Goal: Transaction & Acquisition: Purchase product/service

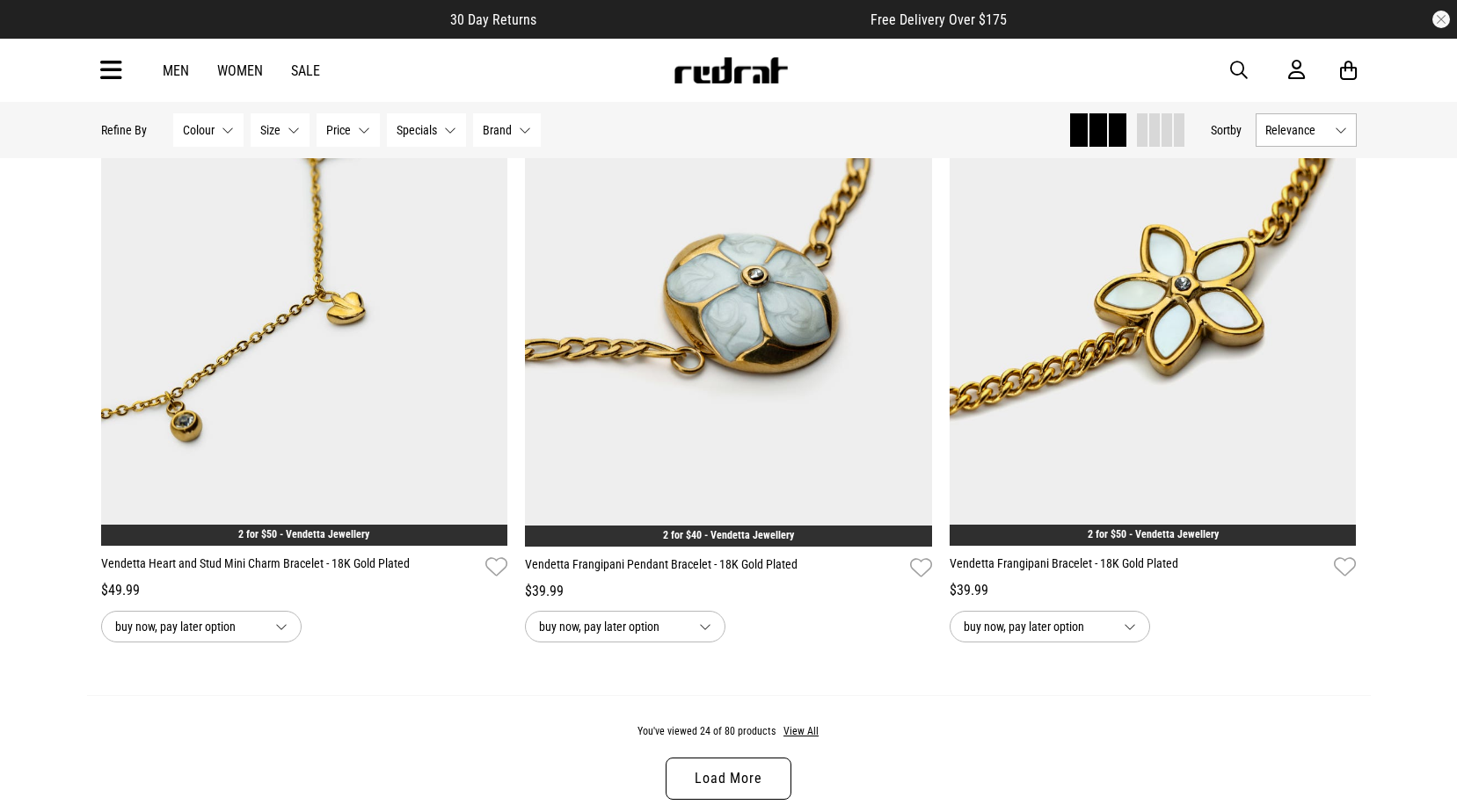
scroll to position [5186, 0]
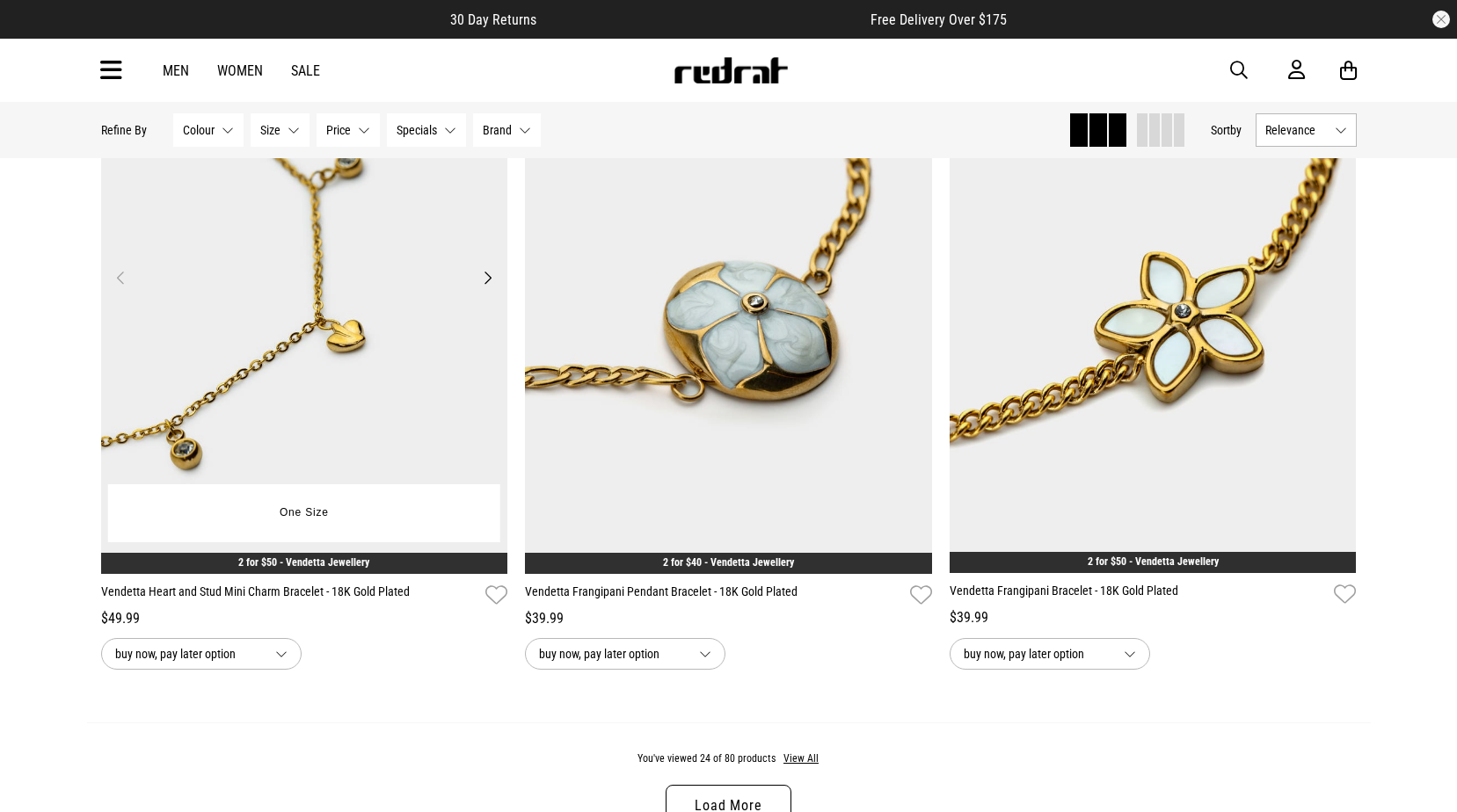
click at [270, 347] on img at bounding box center [304, 288] width 407 height 569
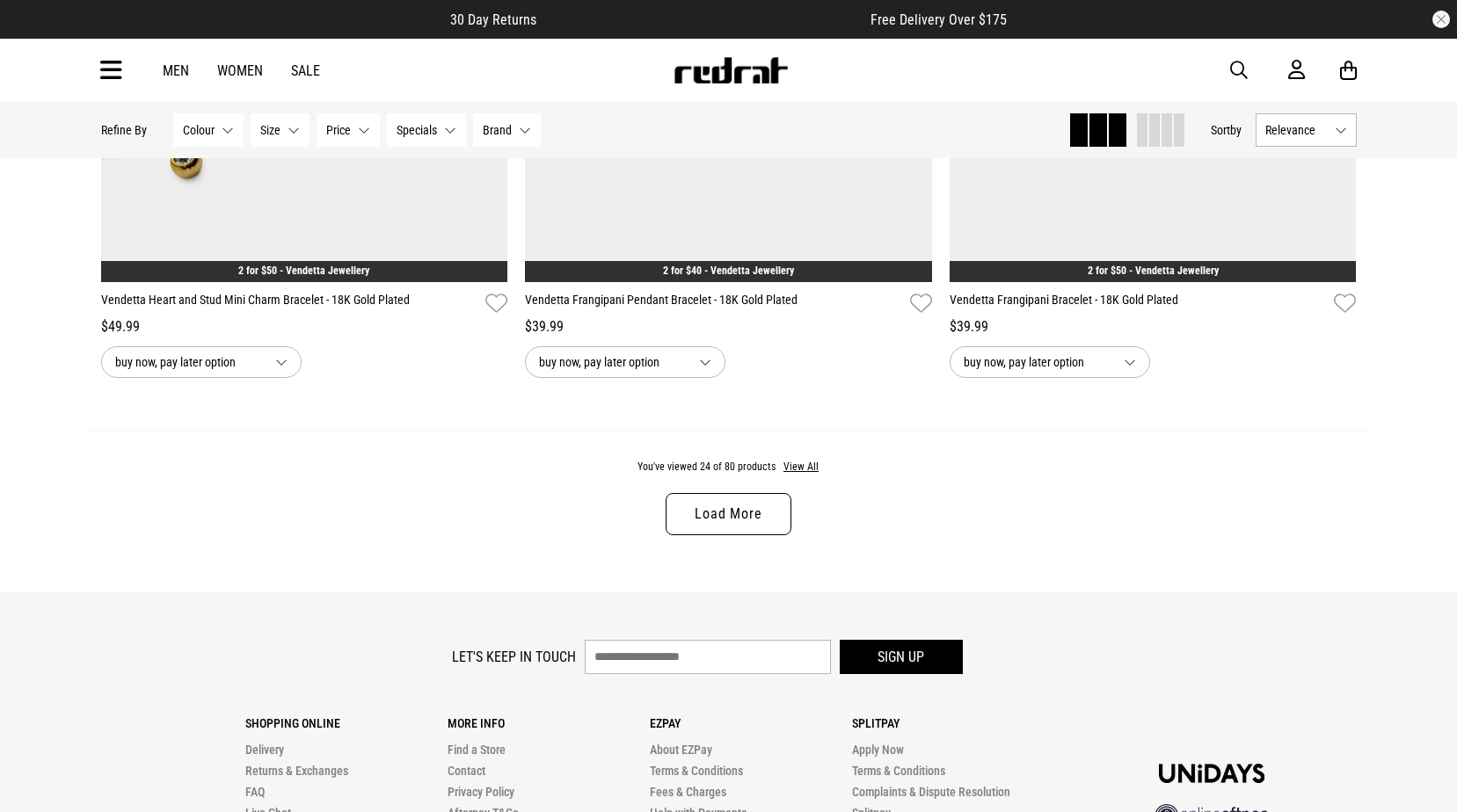
scroll to position [5519, 0]
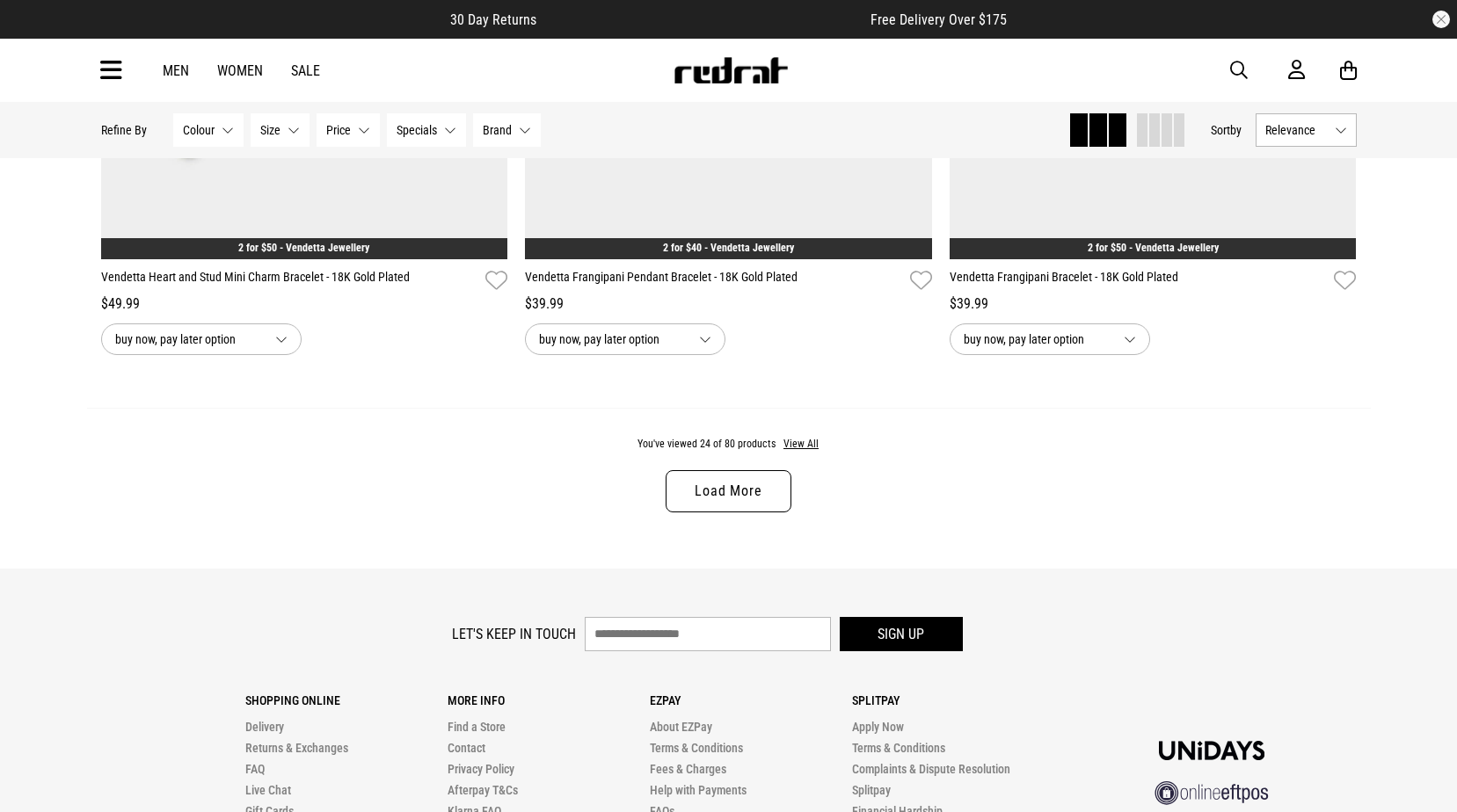
click at [738, 491] on link "Load More" at bounding box center [728, 491] width 125 height 43
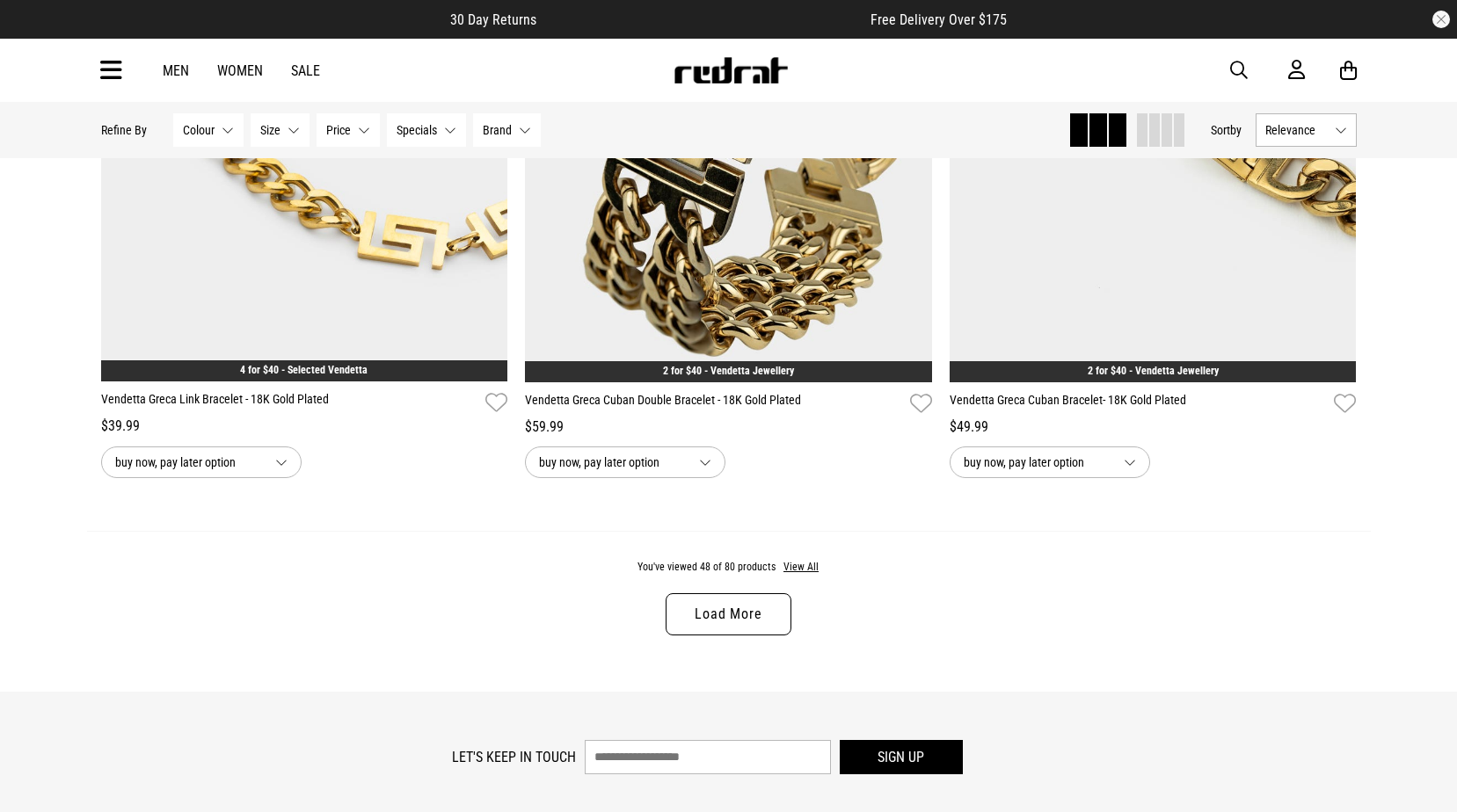
scroll to position [11056, 0]
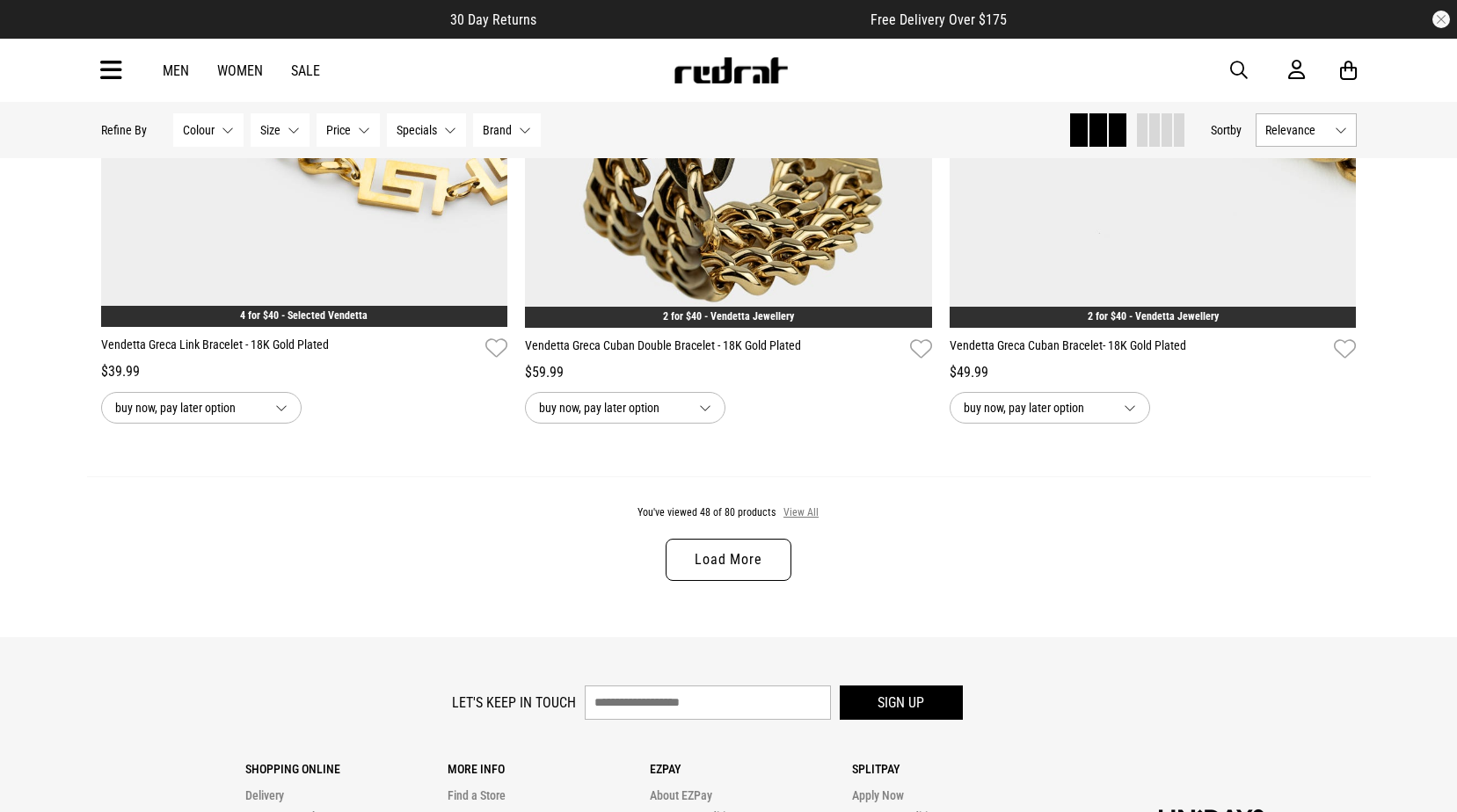
click at [811, 521] on button "View All" at bounding box center [800, 513] width 37 height 16
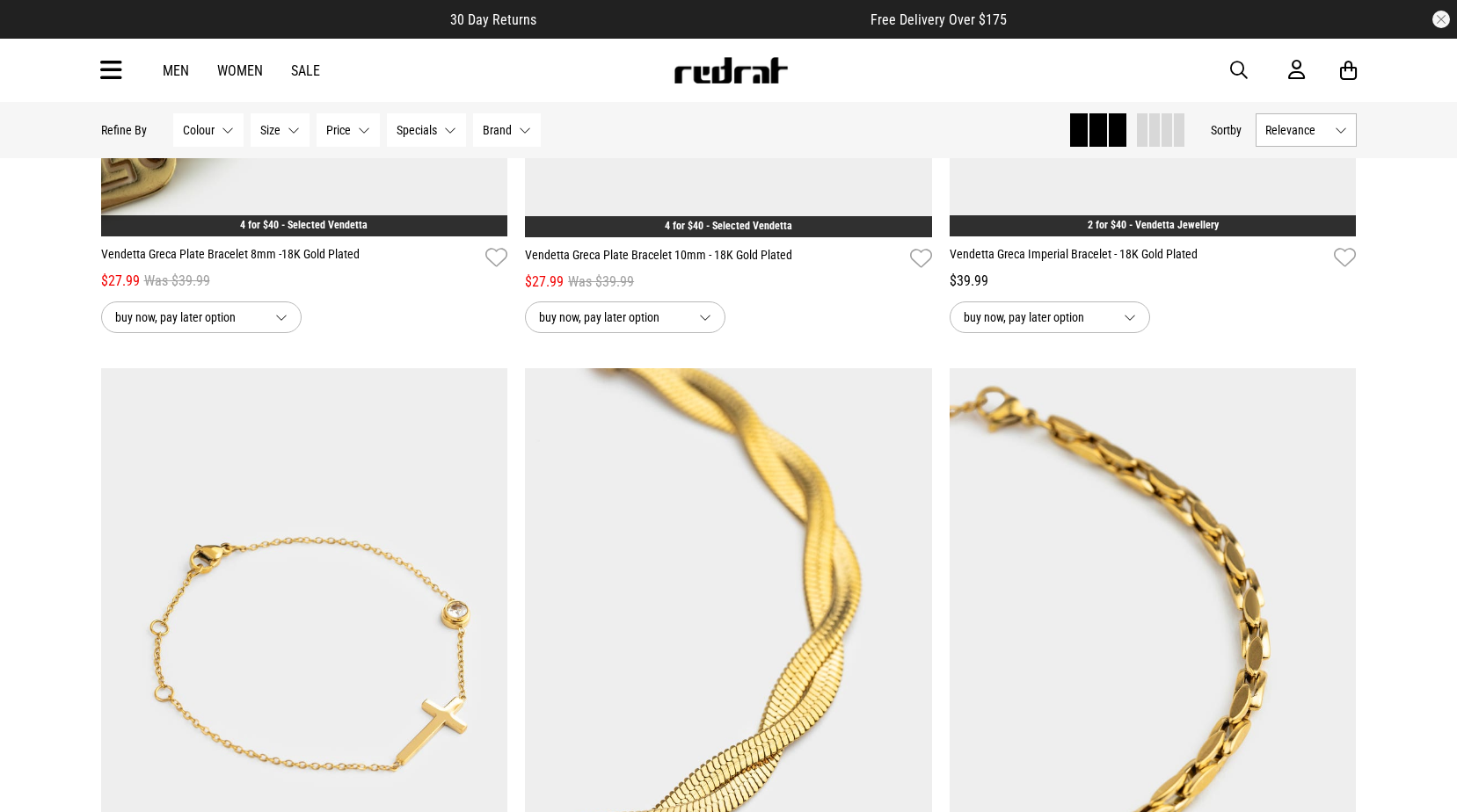
scroll to position [12199, 0]
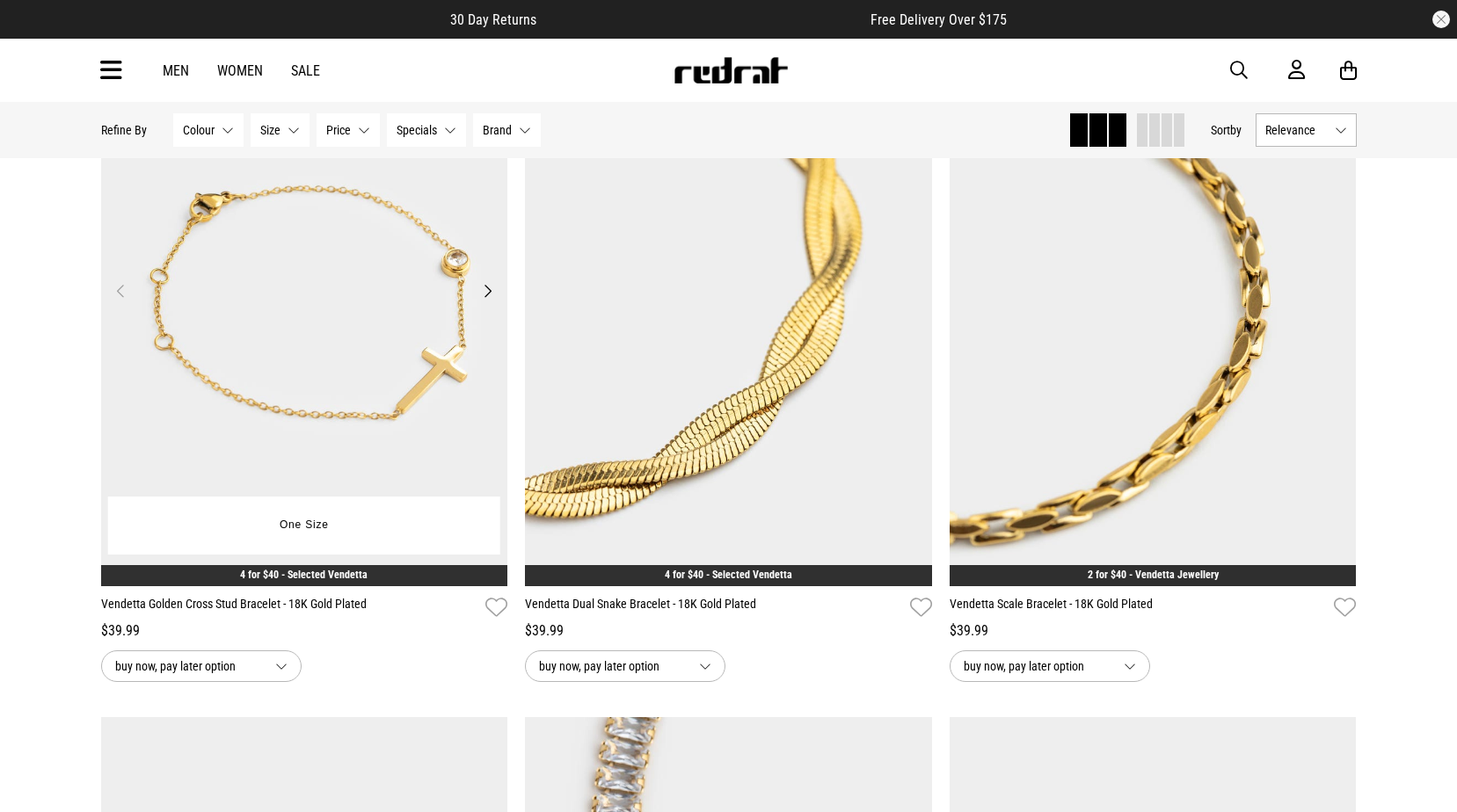
click at [304, 246] on img at bounding box center [304, 301] width 407 height 569
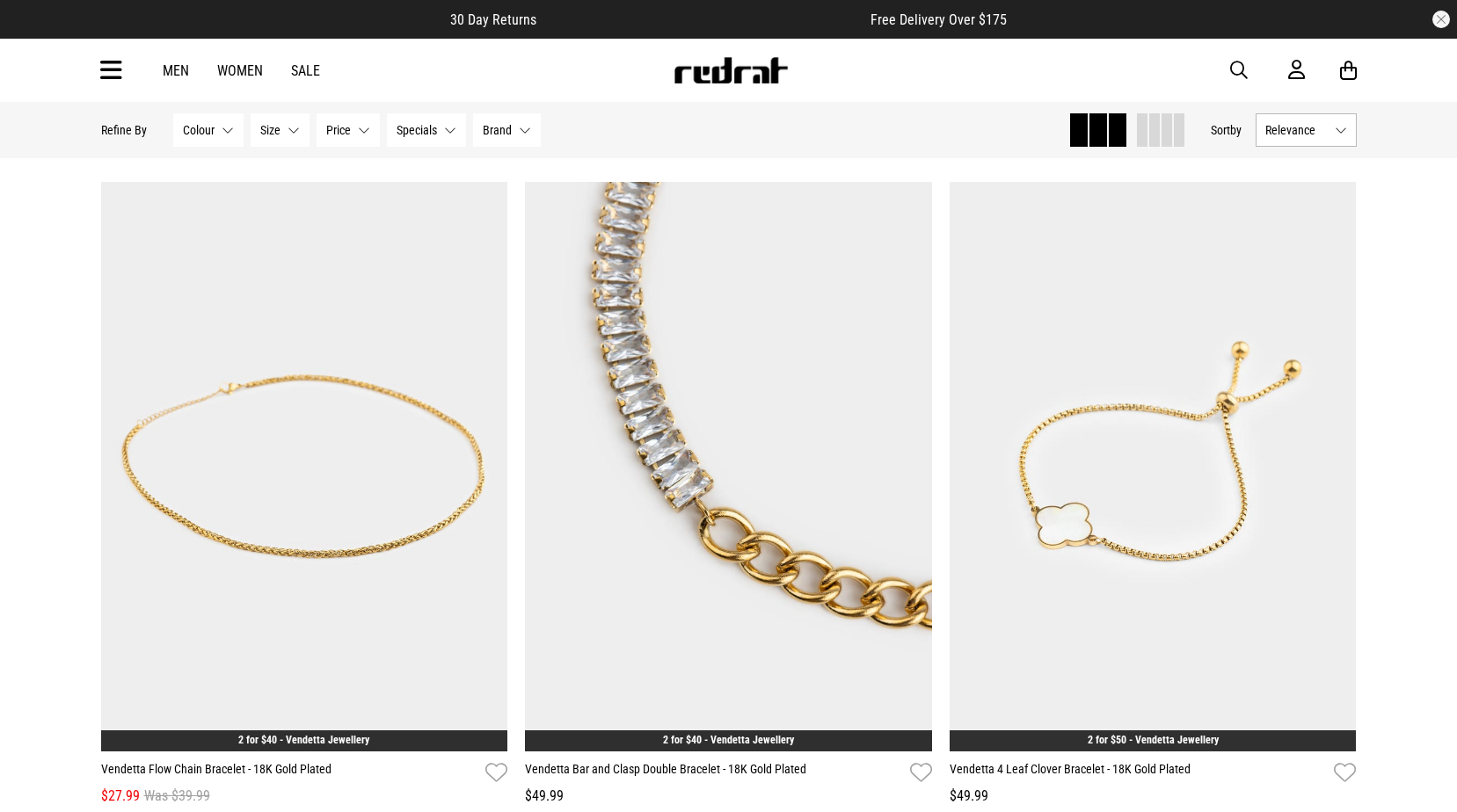
scroll to position [1867, 0]
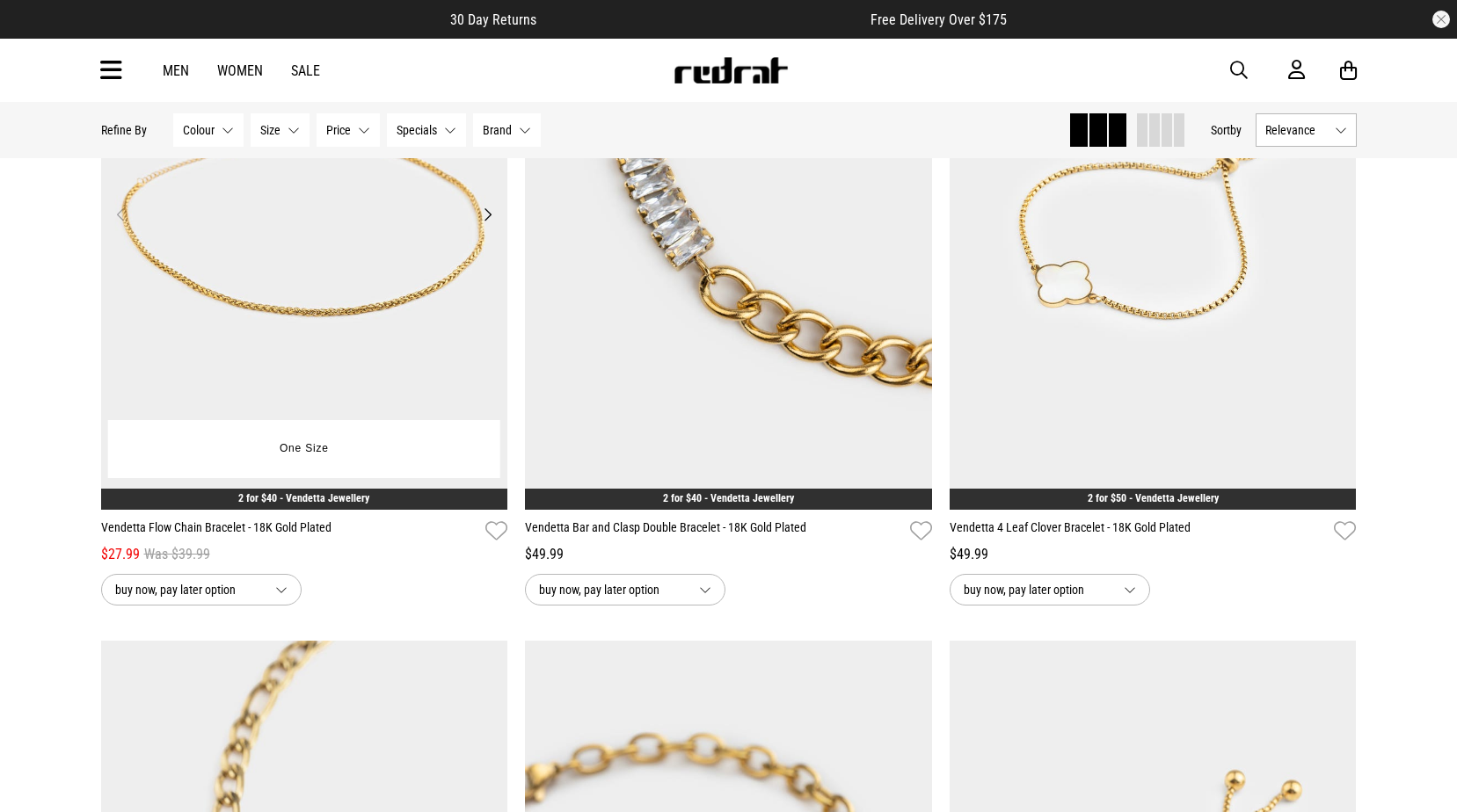
click at [319, 271] on img at bounding box center [304, 225] width 407 height 569
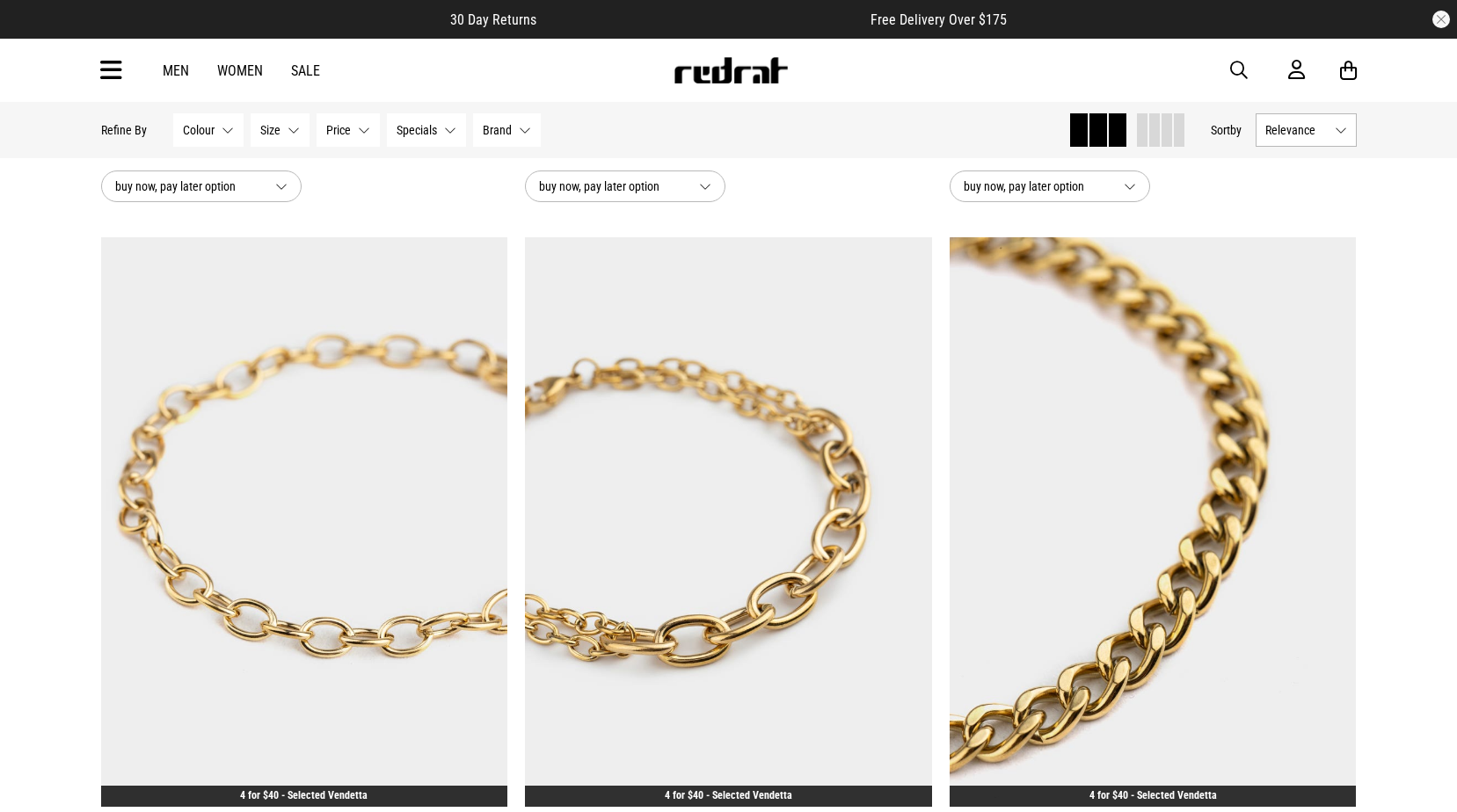
scroll to position [3147, 0]
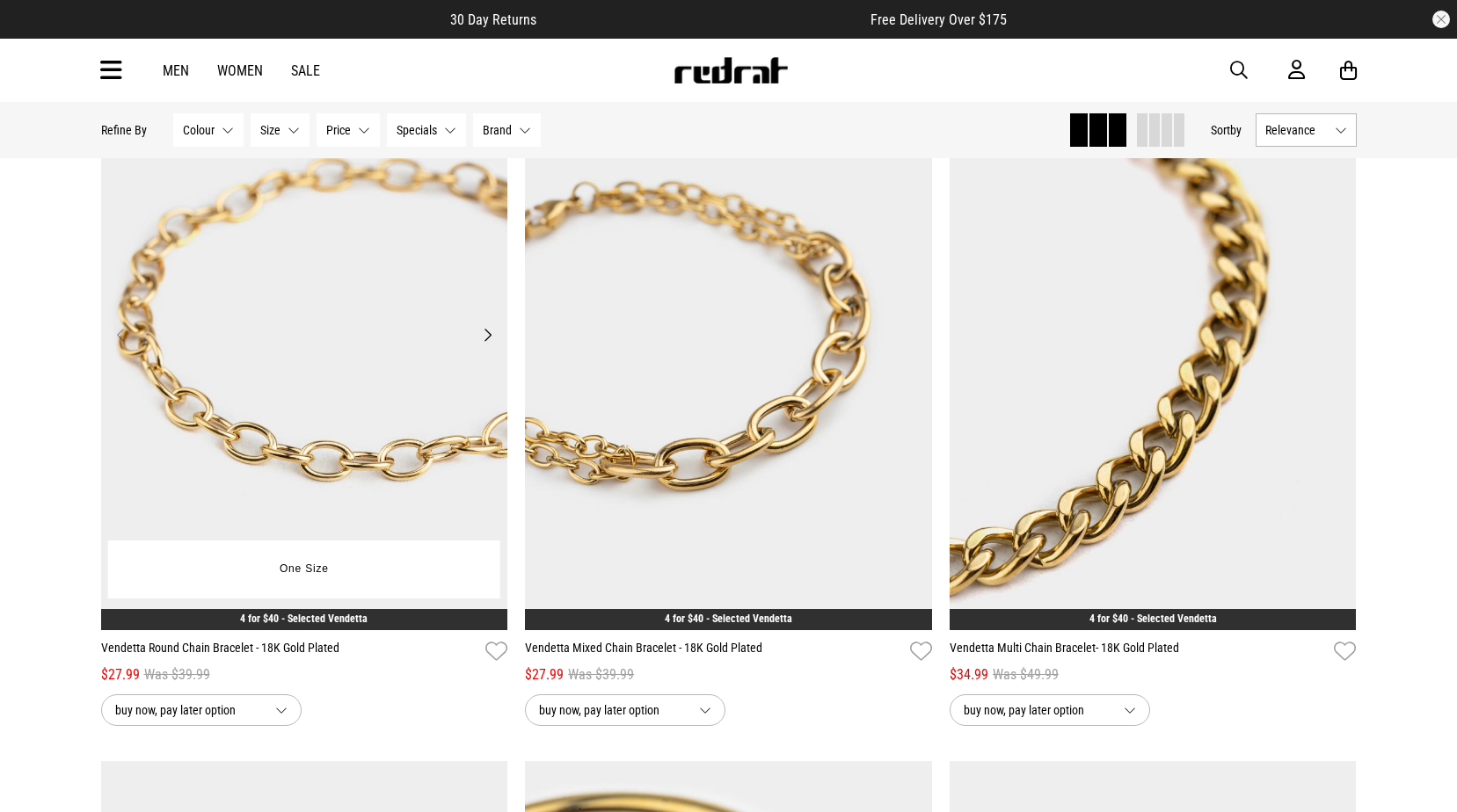
click at [262, 348] on img at bounding box center [304, 345] width 407 height 569
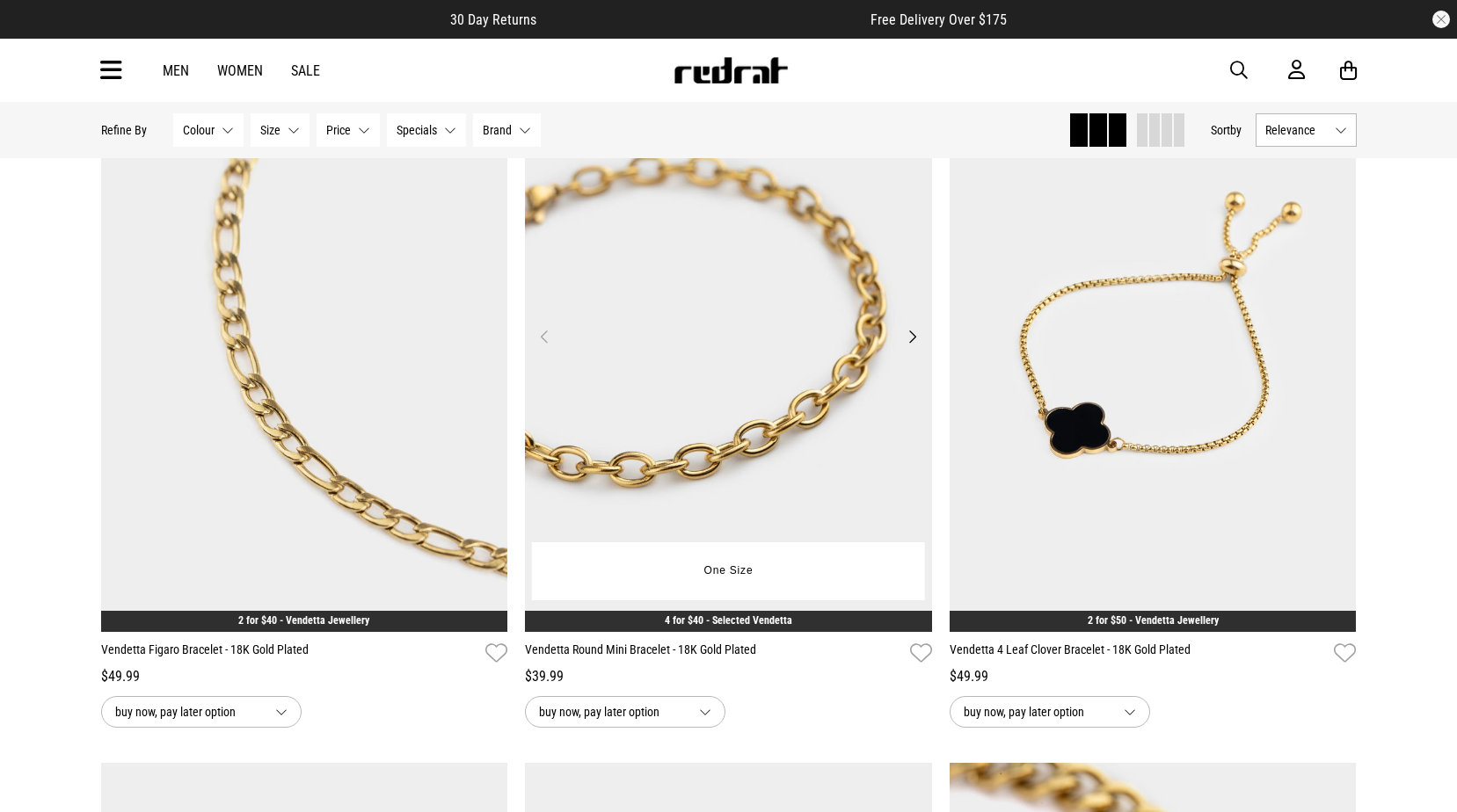
scroll to position [2443, 0]
click at [710, 372] on img at bounding box center [728, 348] width 407 height 569
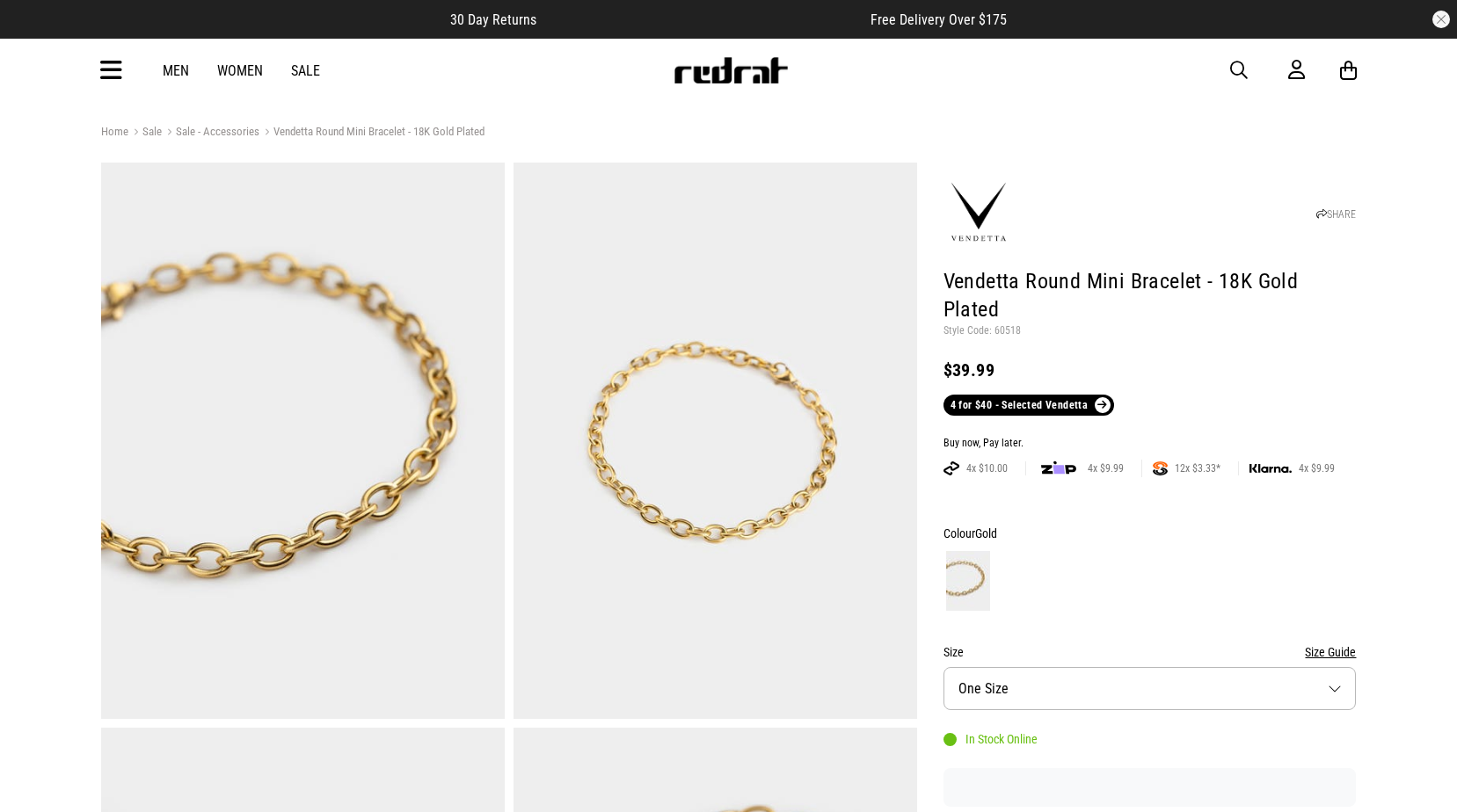
click at [1232, 66] on span "button" at bounding box center [1239, 69] width 18 height 21
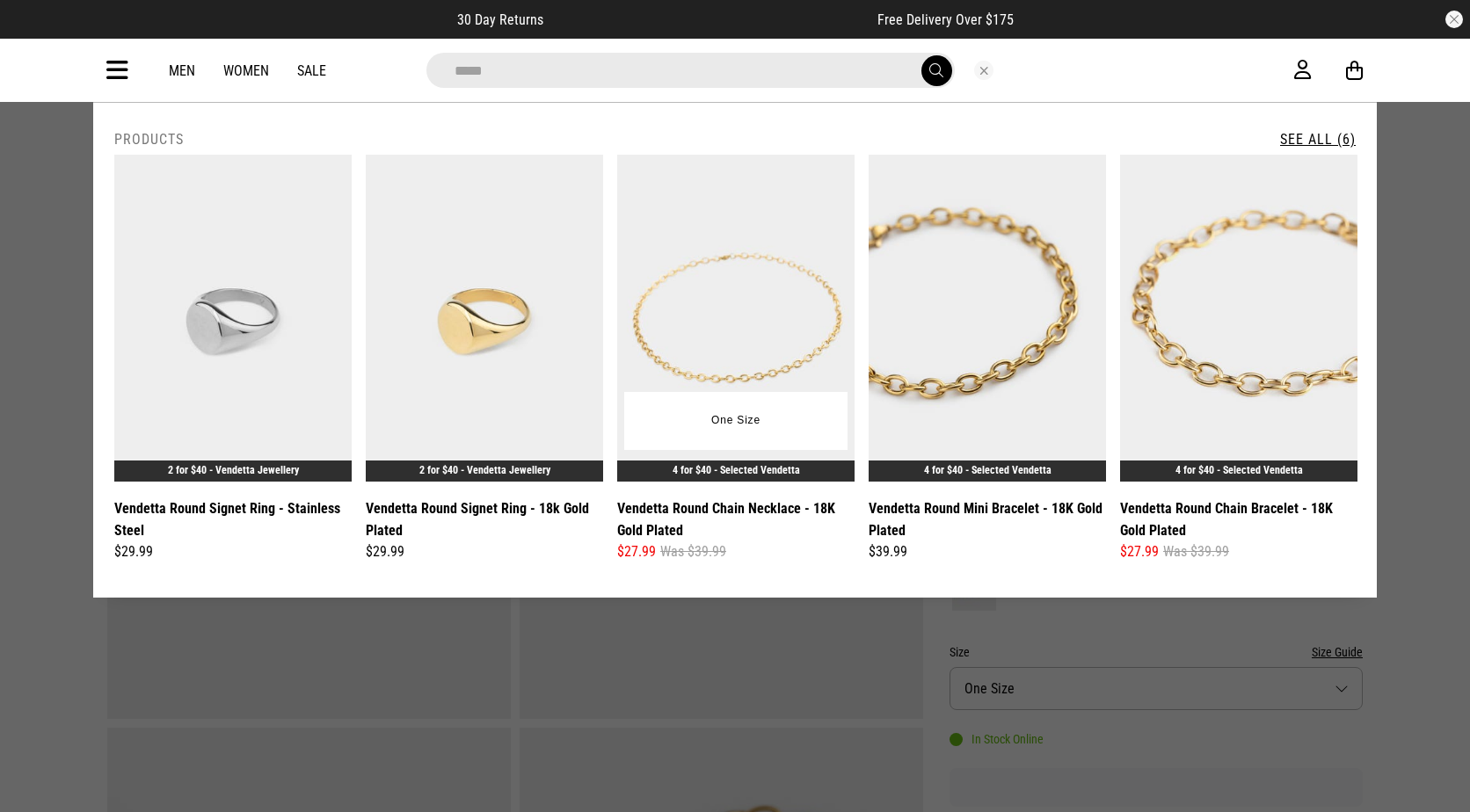
type input "*****"
click at [721, 259] on img at bounding box center [736, 318] width 238 height 327
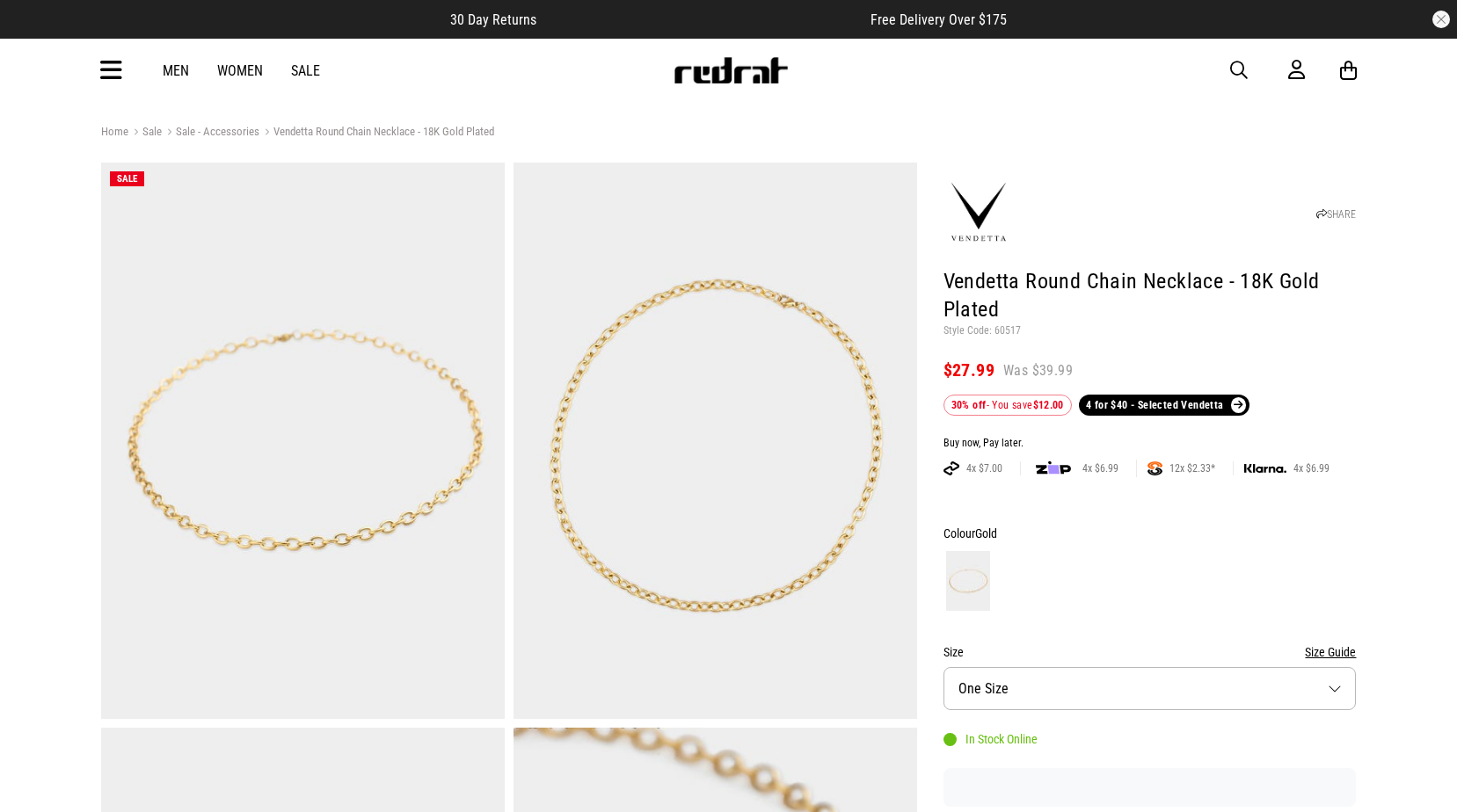
click at [1233, 57] on div "Men Women Sale Sign in New Back Footwear Back Mens Back Womens Back Youth & Kid…" at bounding box center [729, 70] width 1284 height 63
click at [1234, 69] on span "button" at bounding box center [1239, 69] width 18 height 21
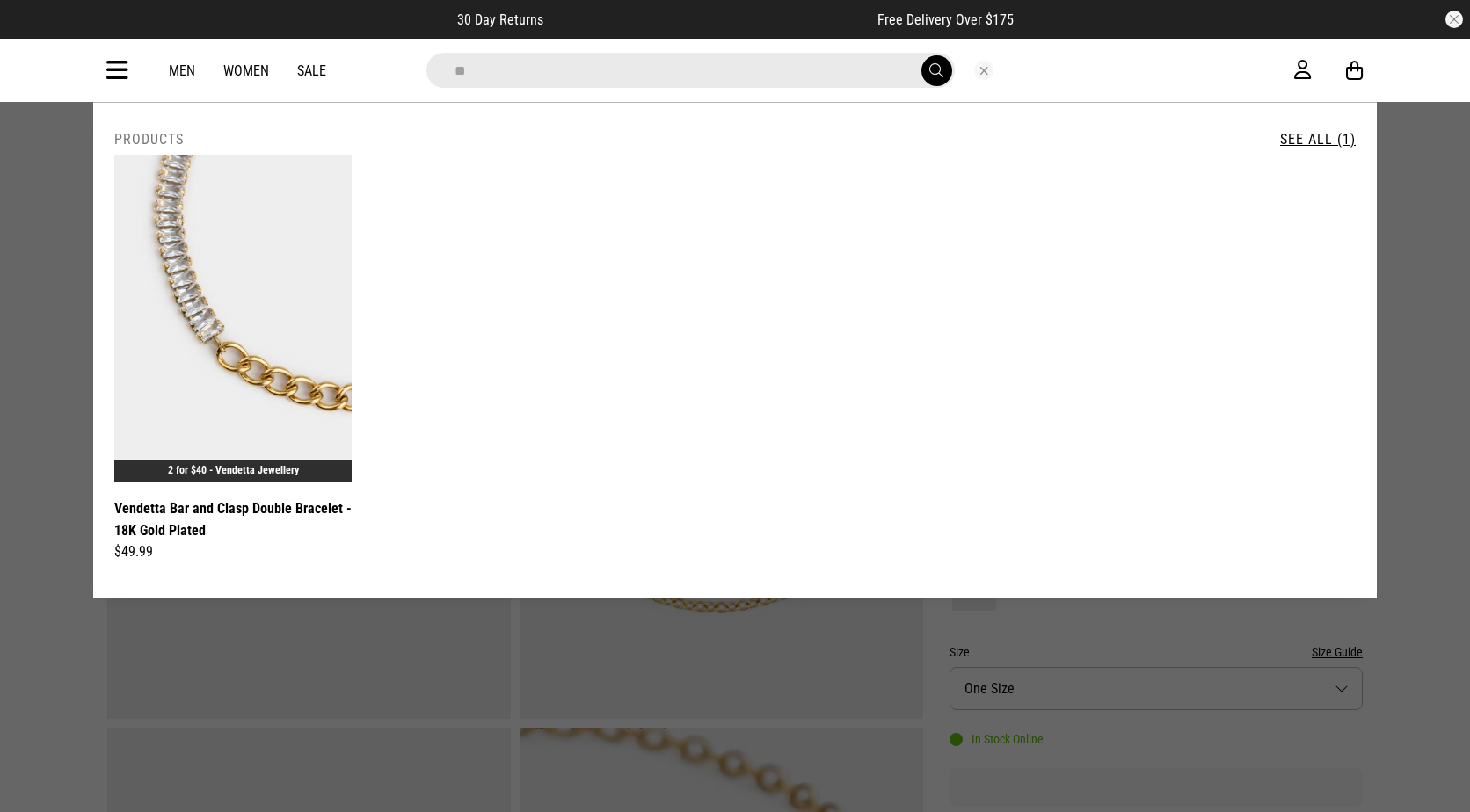
type input "*"
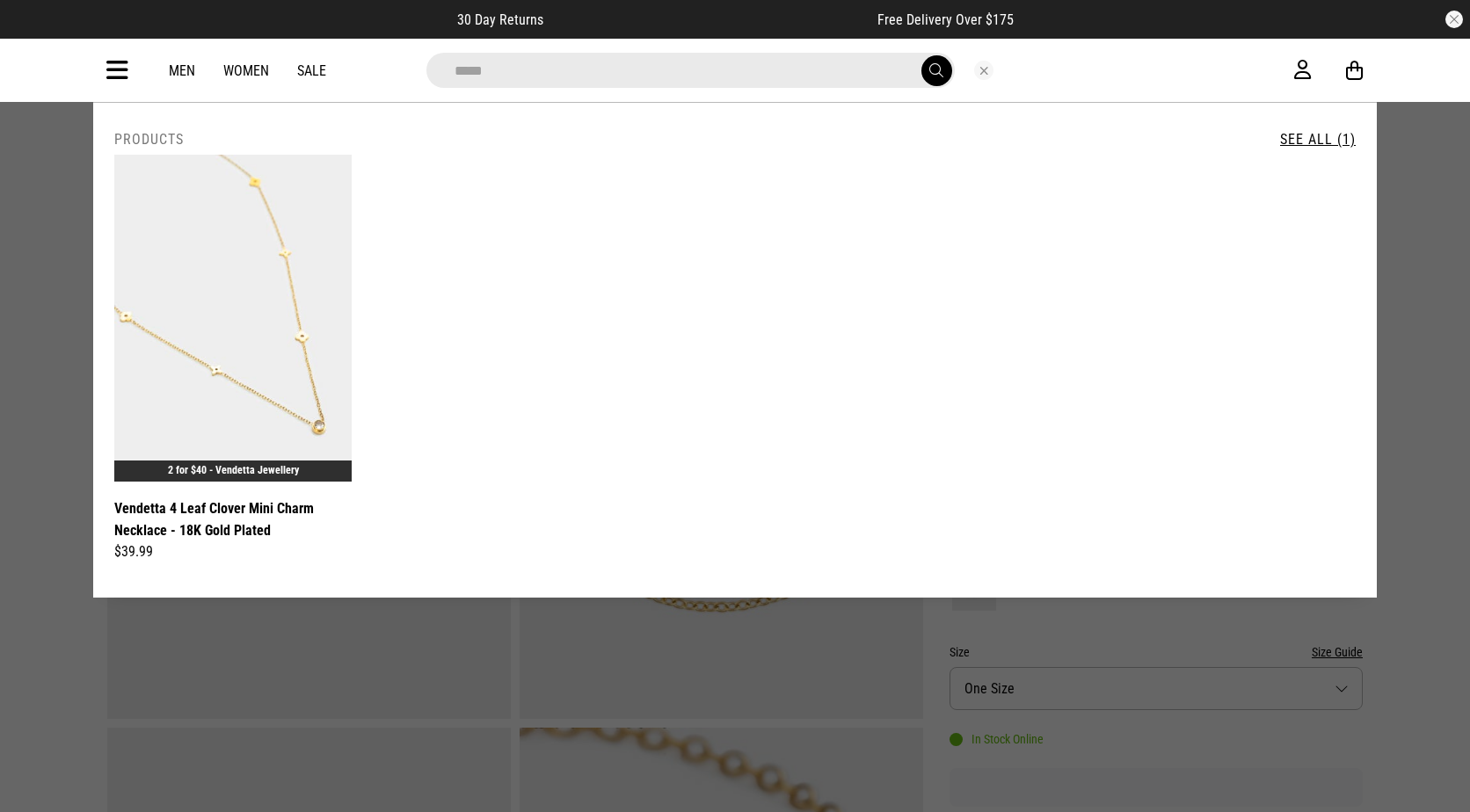
click at [629, 70] on input "*****" at bounding box center [689, 70] width 528 height 36
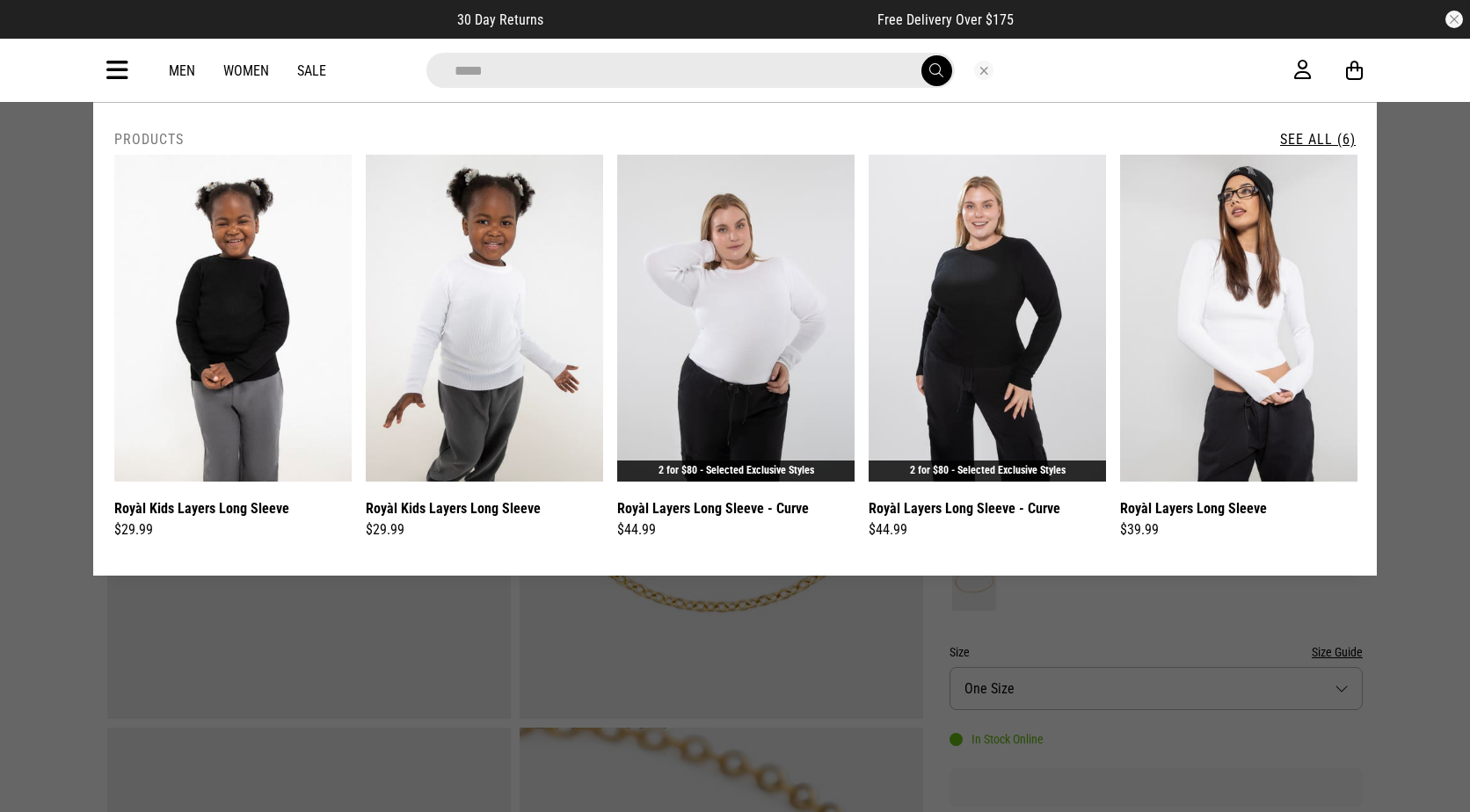
type input "*****"
click at [1314, 139] on link "See All (6)" at bounding box center [1317, 139] width 75 height 17
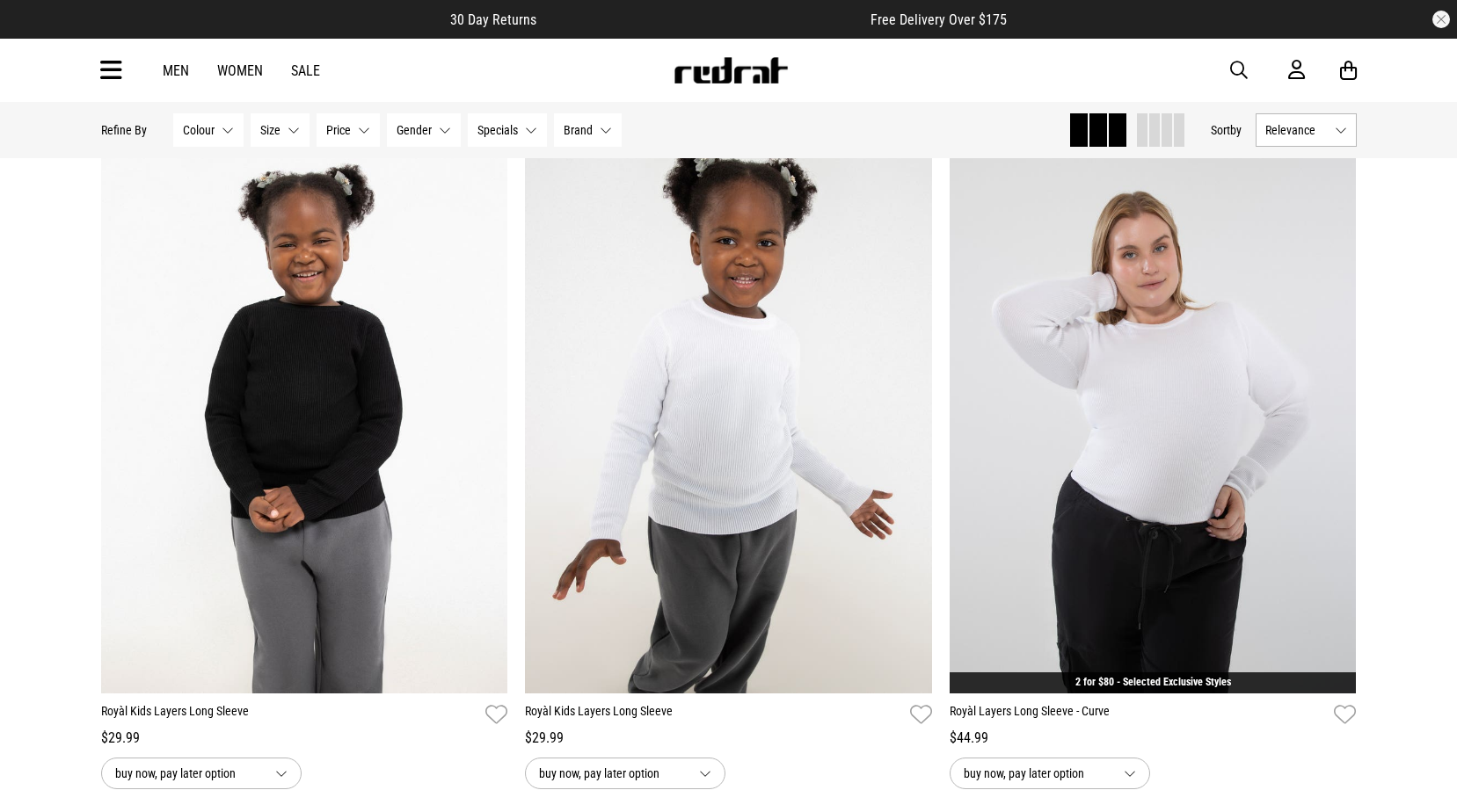
click at [1239, 68] on span "button" at bounding box center [1239, 69] width 18 height 21
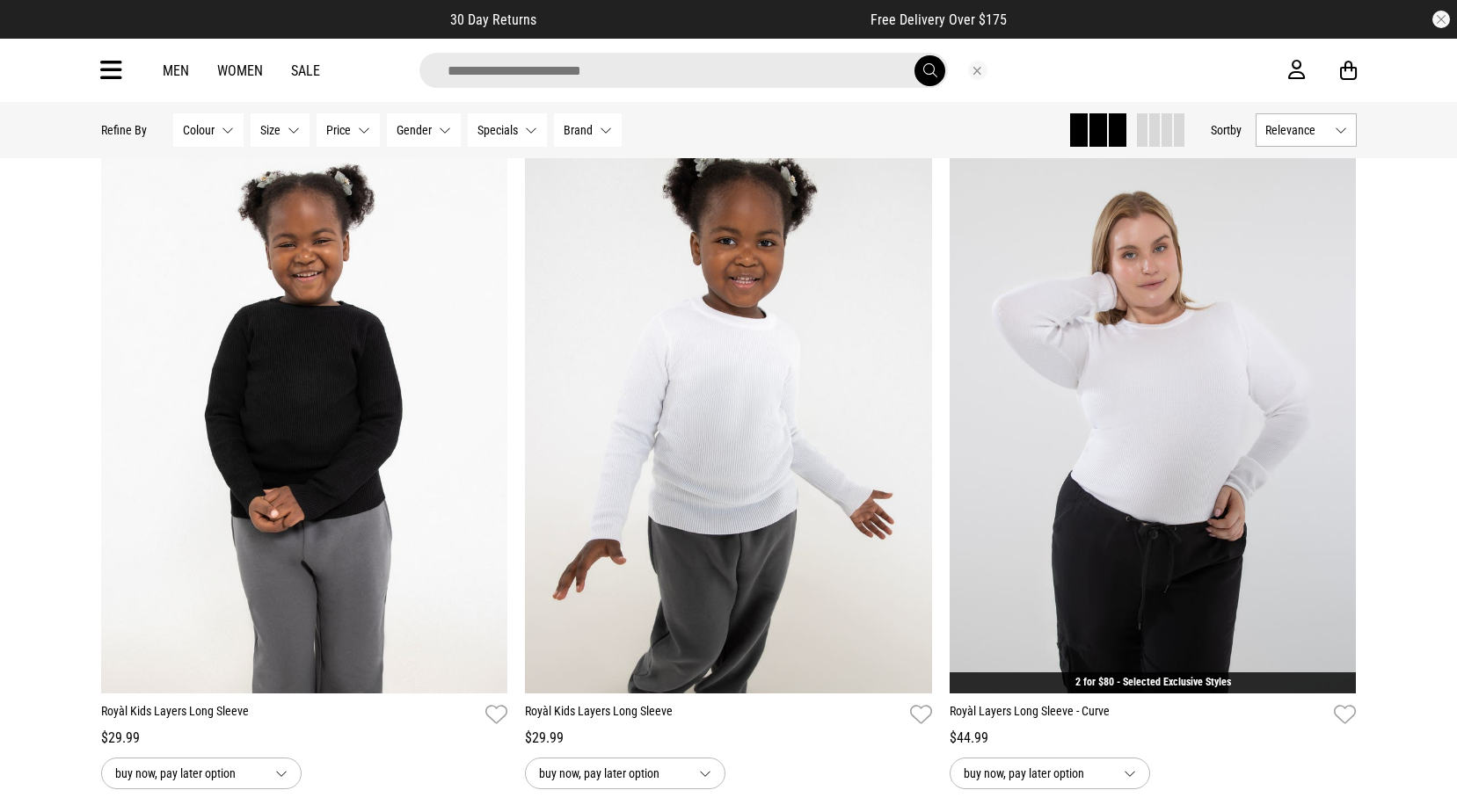
click at [810, 79] on input "search" at bounding box center [682, 70] width 528 height 36
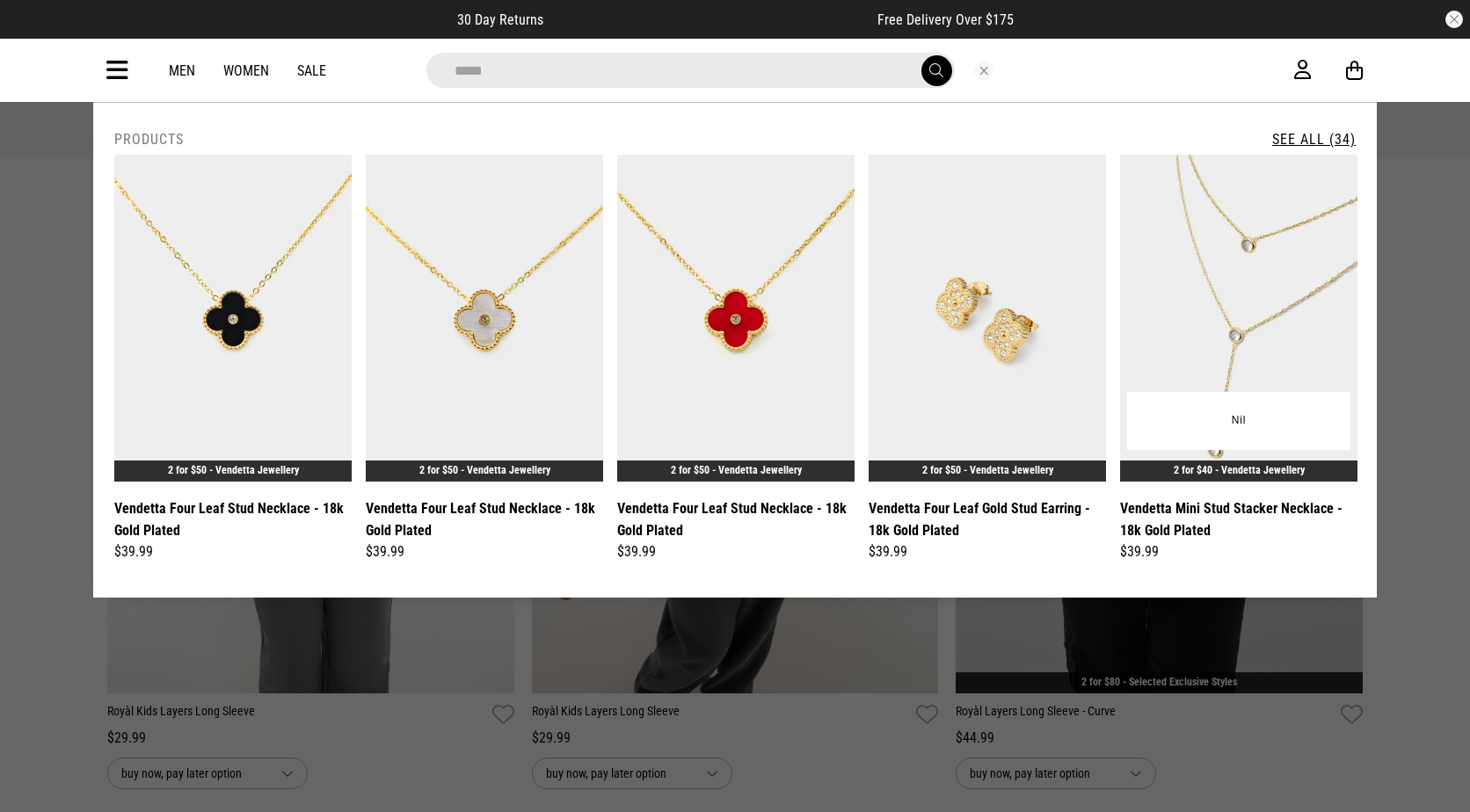
type input "****"
click at [1213, 267] on img at bounding box center [1239, 318] width 238 height 327
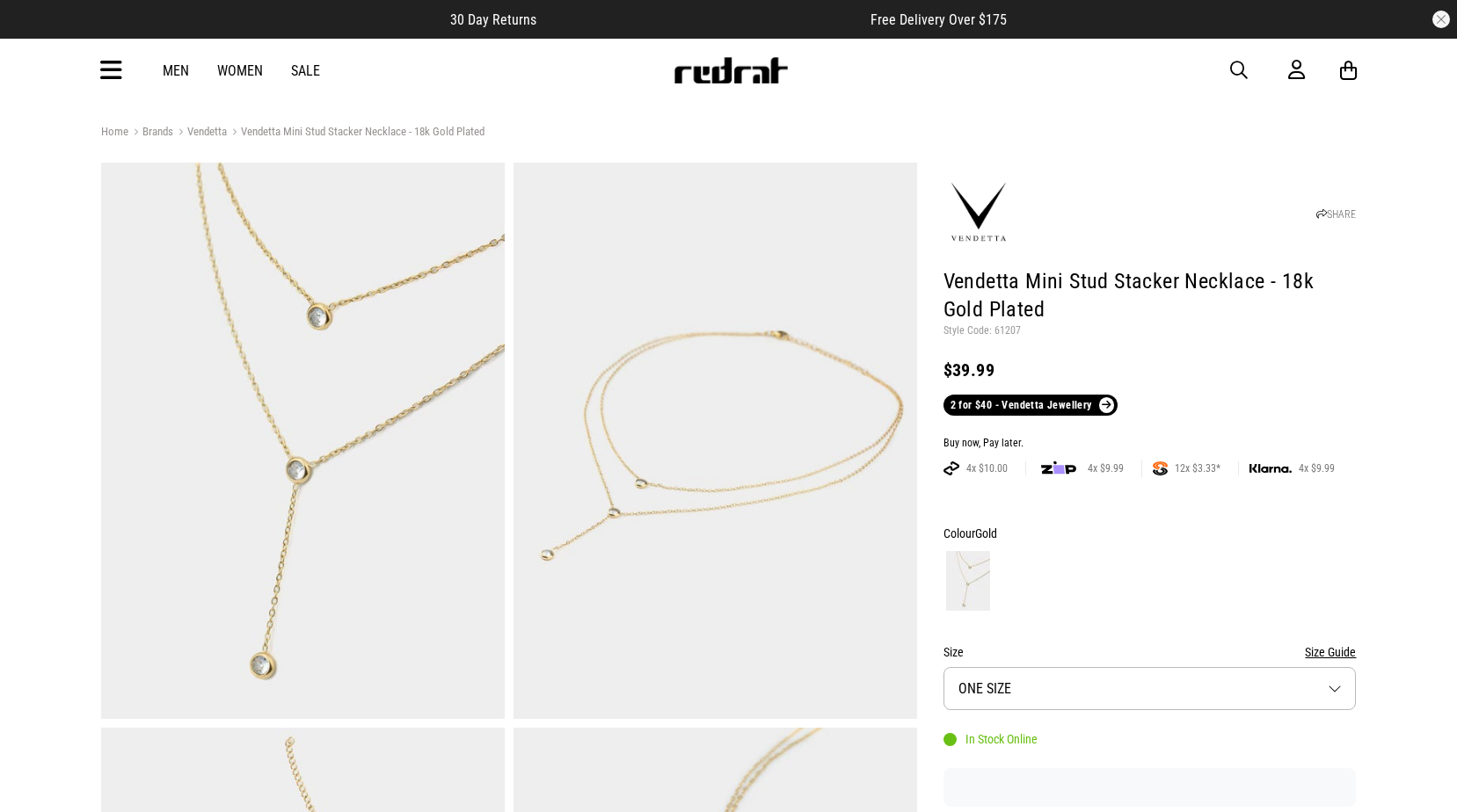
click at [1236, 66] on span "button" at bounding box center [1239, 69] width 18 height 21
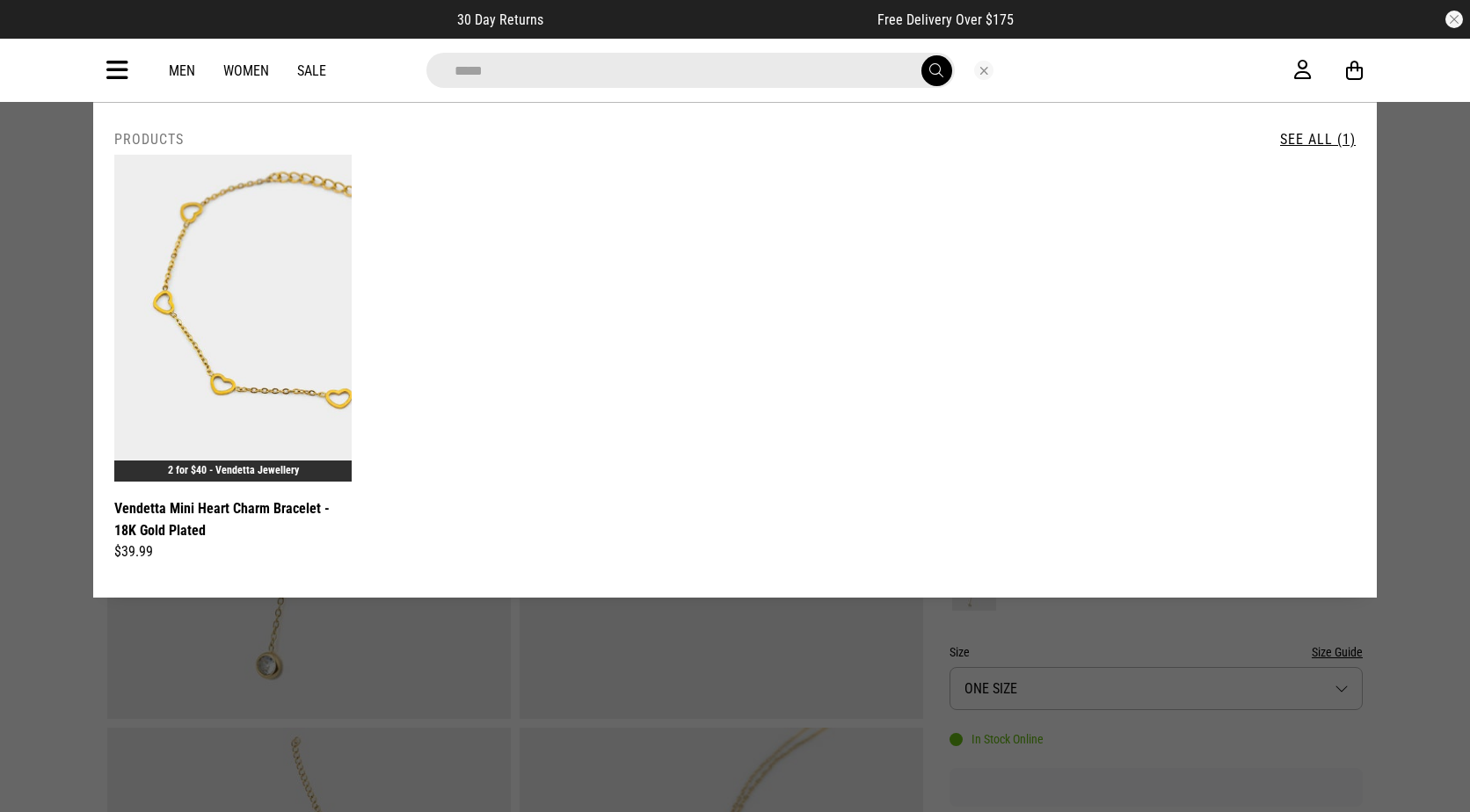
type input "*****"
click at [109, 68] on icon at bounding box center [117, 70] width 22 height 29
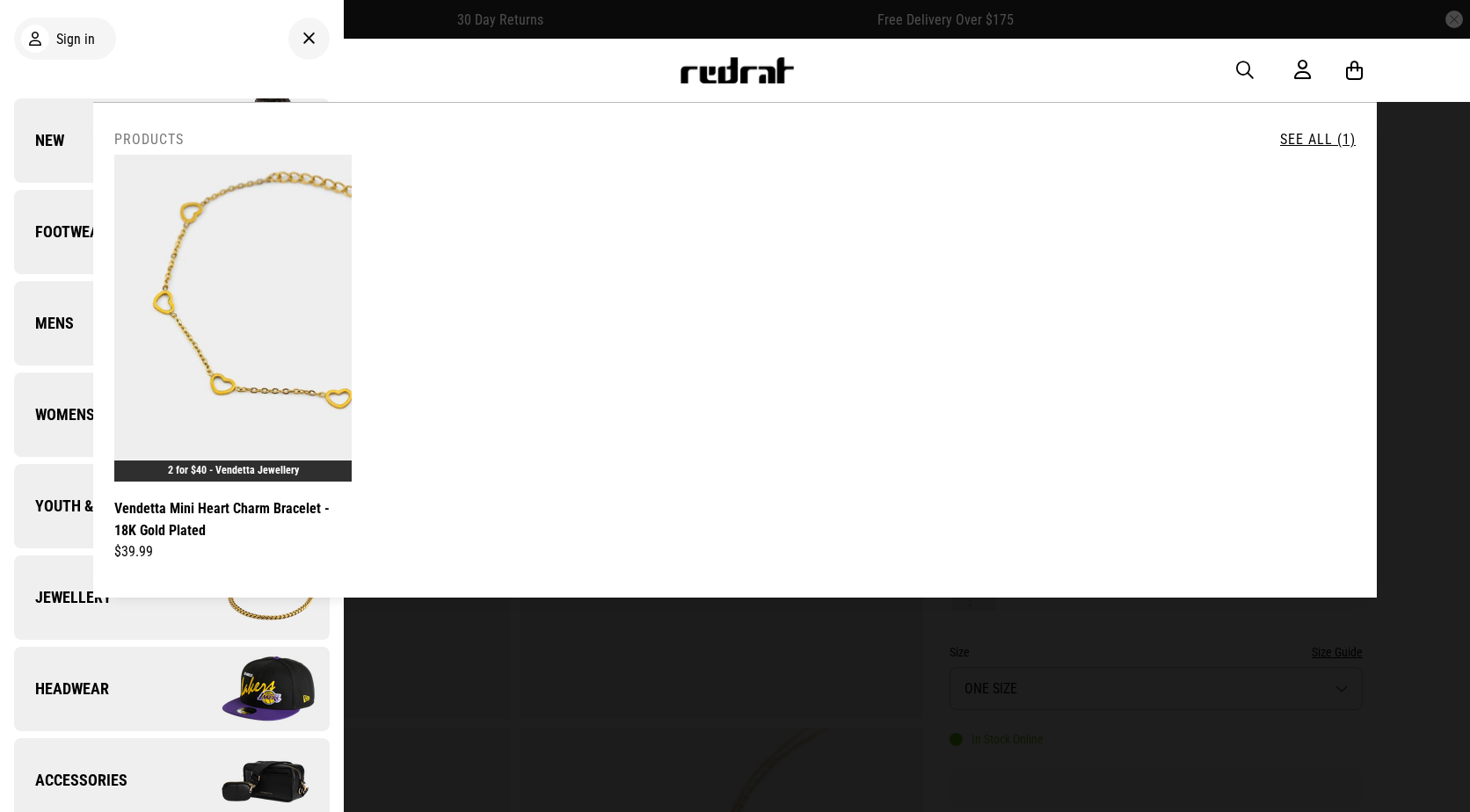
scroll to position [263, 0]
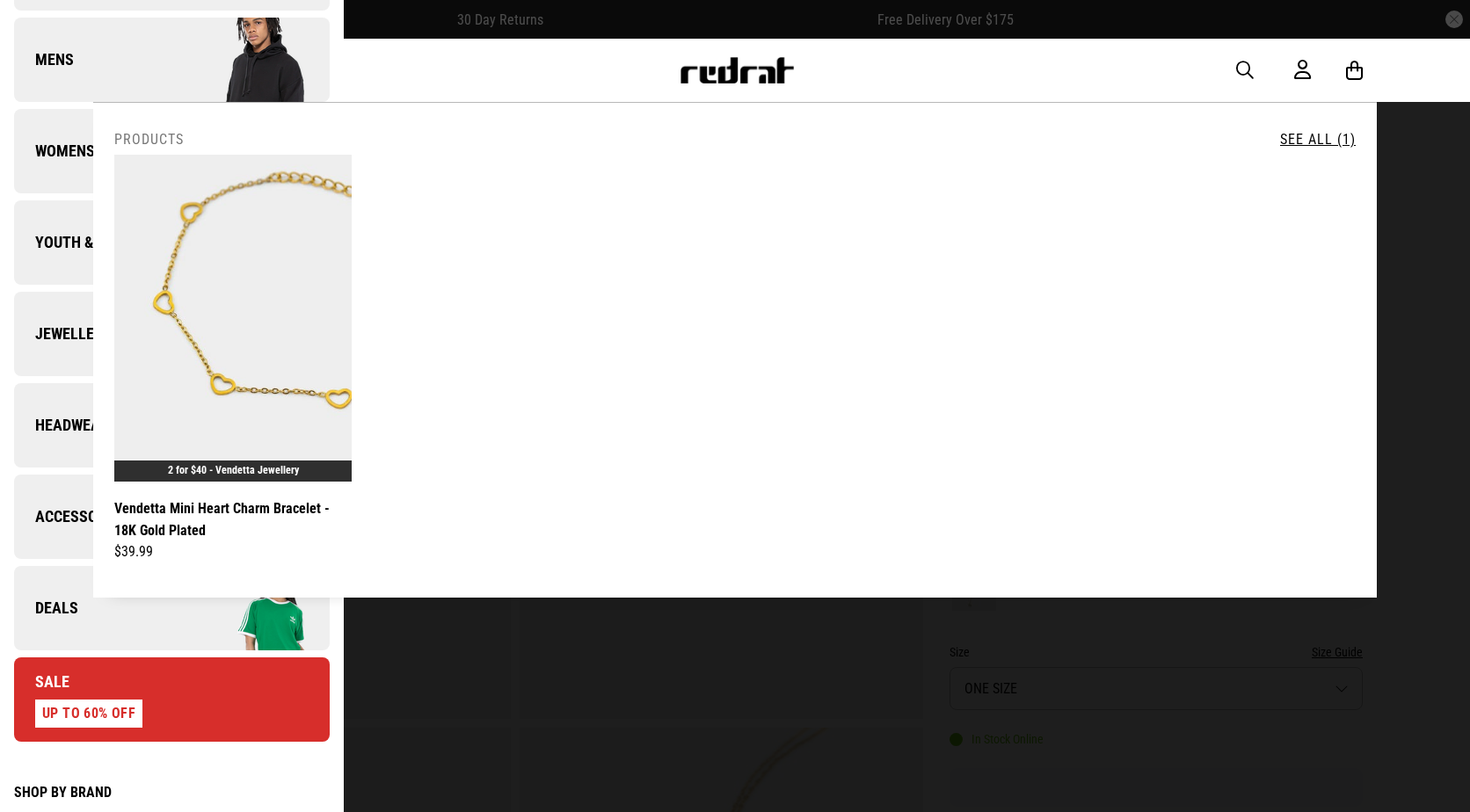
click at [41, 612] on span "Deals" at bounding box center [46, 608] width 64 height 21
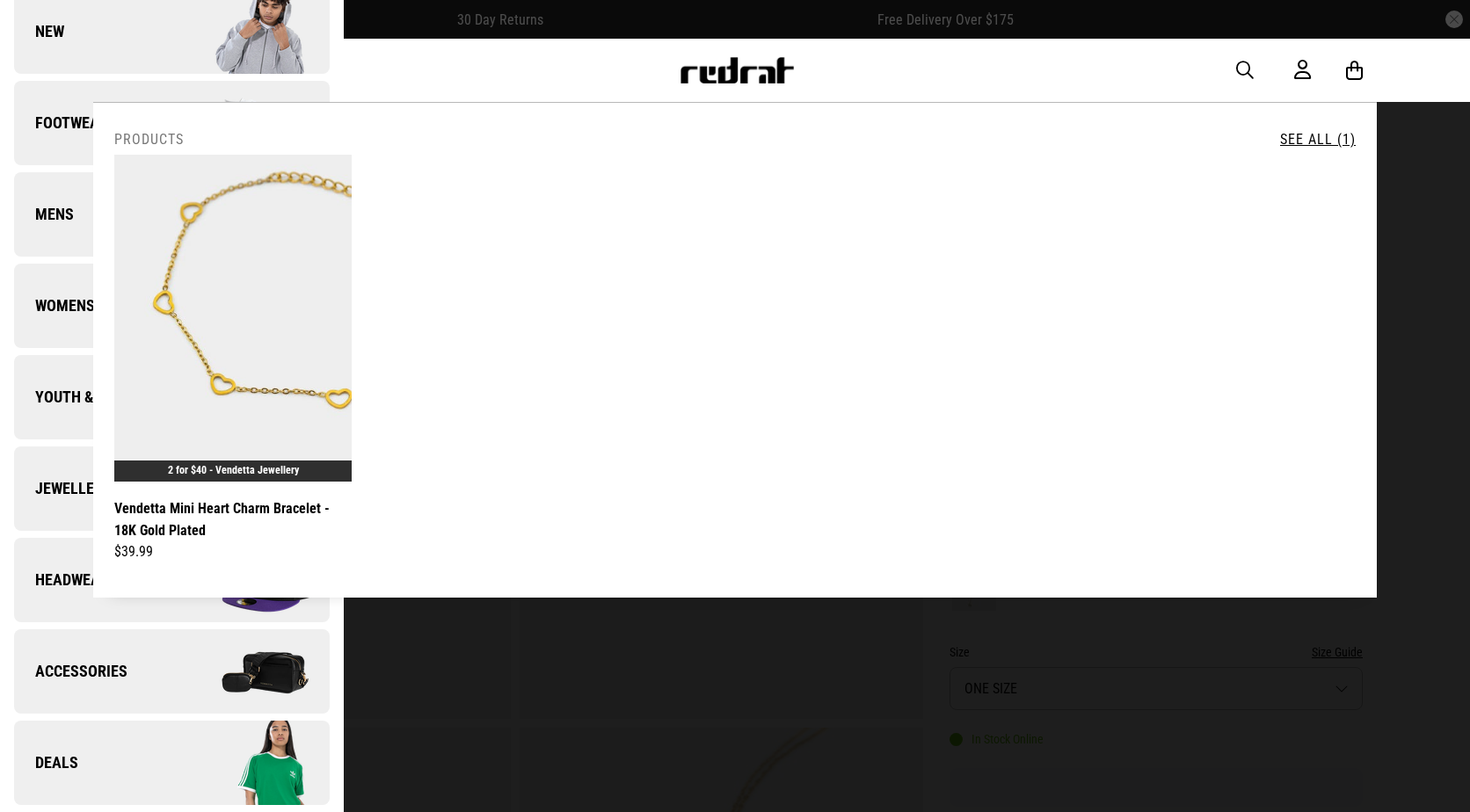
scroll to position [0, 0]
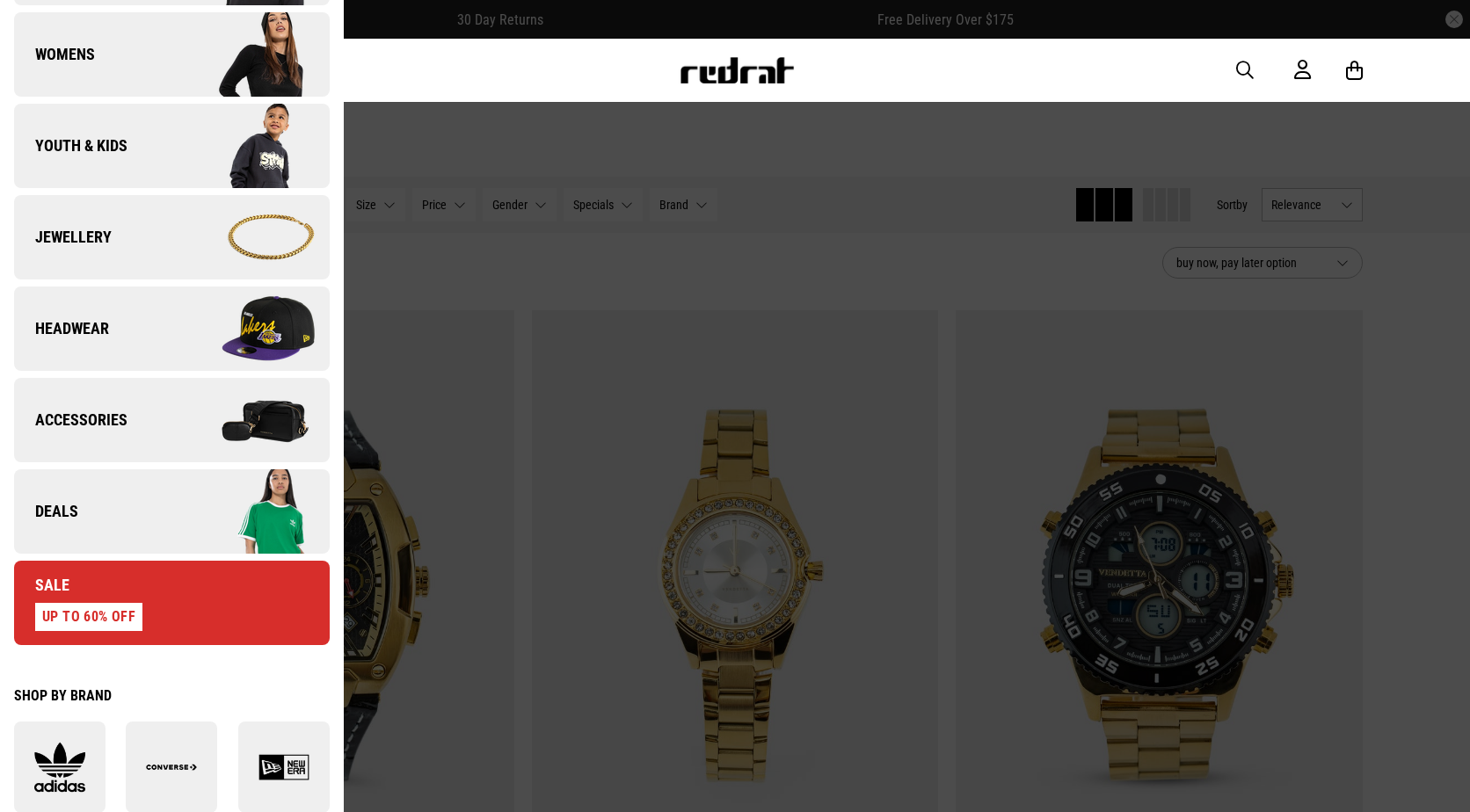
scroll to position [528, 0]
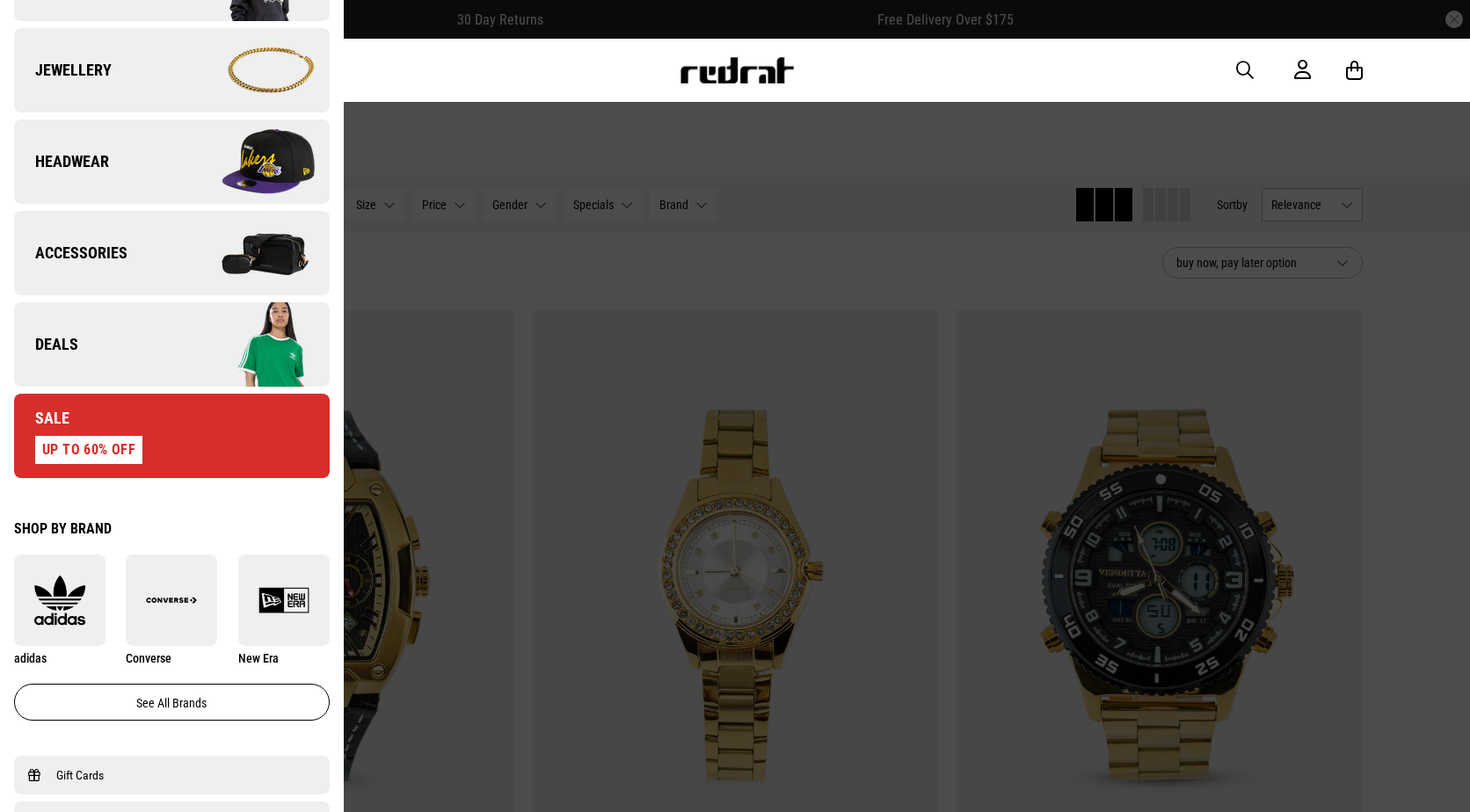
click at [178, 348] on img at bounding box center [250, 345] width 158 height 88
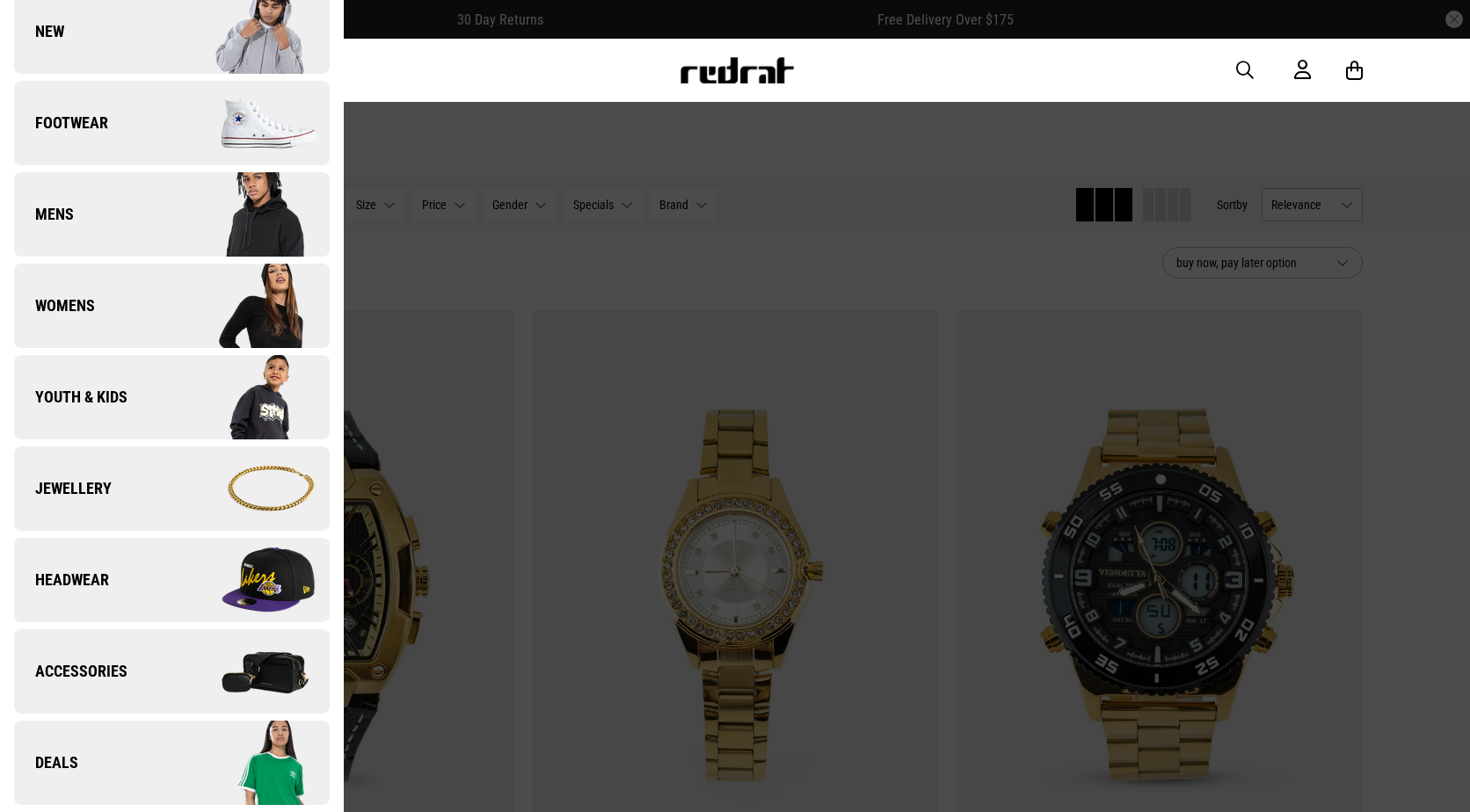
scroll to position [0, 0]
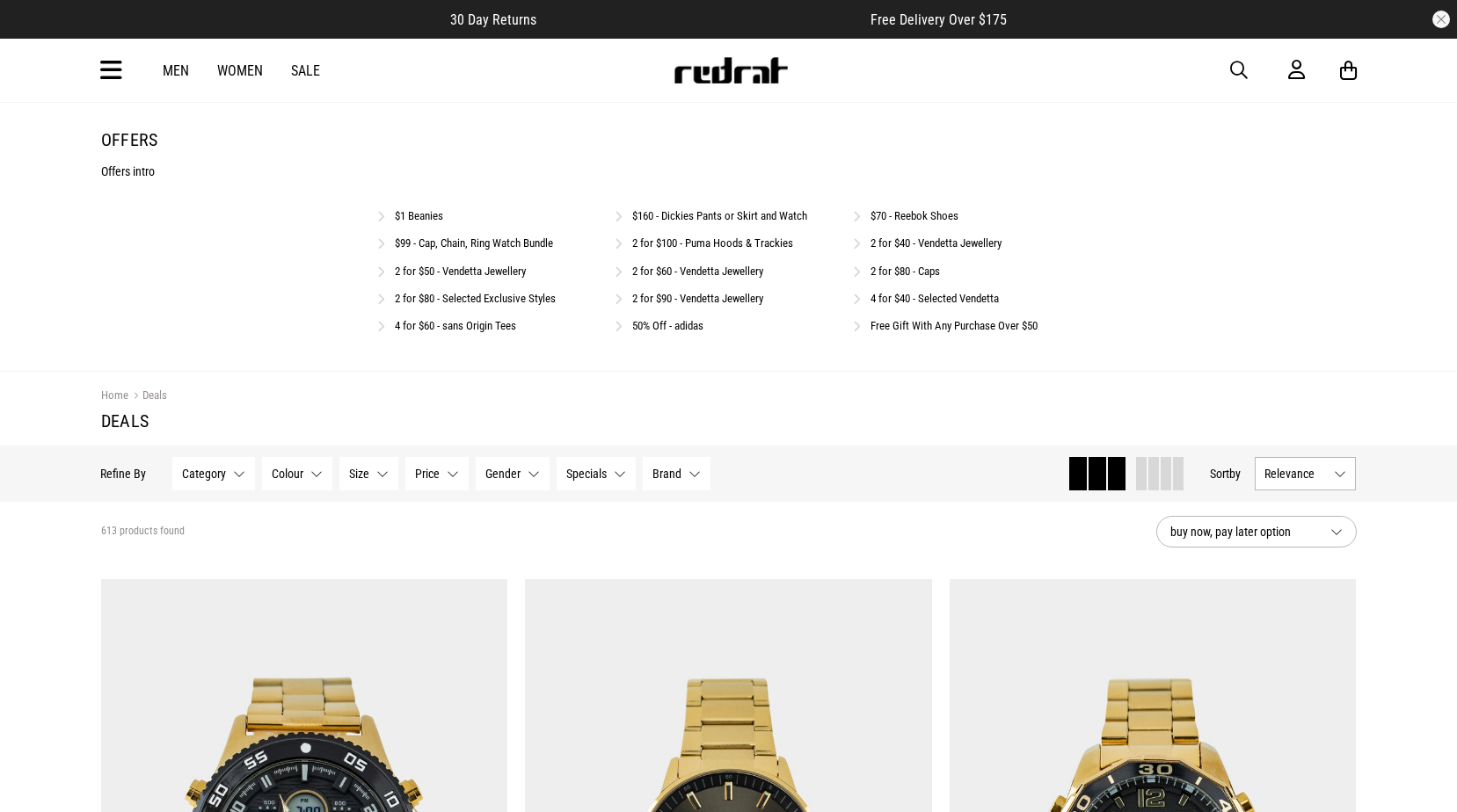
click at [982, 300] on link "4 for $40 - Selected Vendetta" at bounding box center [935, 298] width 129 height 13
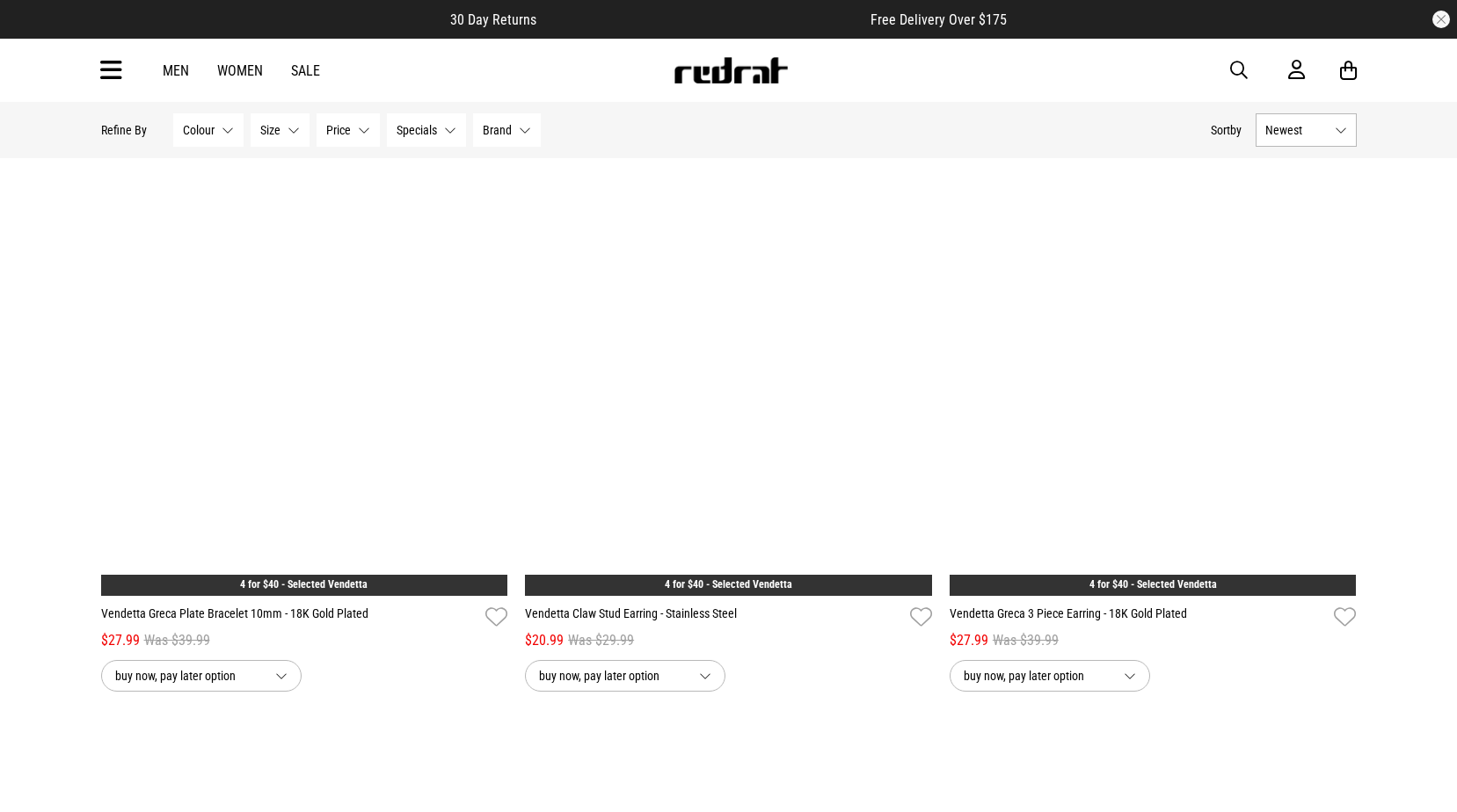
scroll to position [3805, 0]
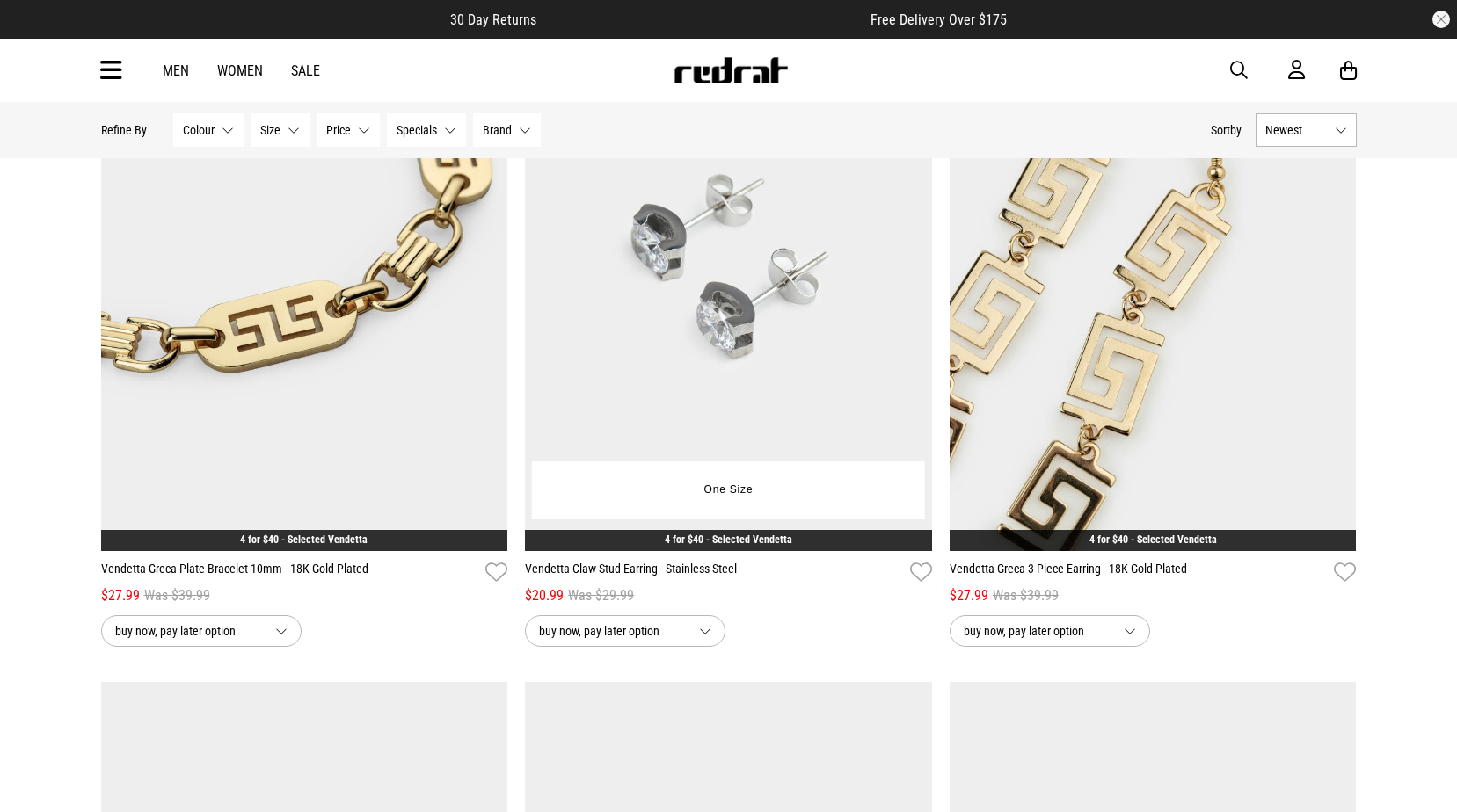
click at [670, 329] on img at bounding box center [728, 266] width 407 height 569
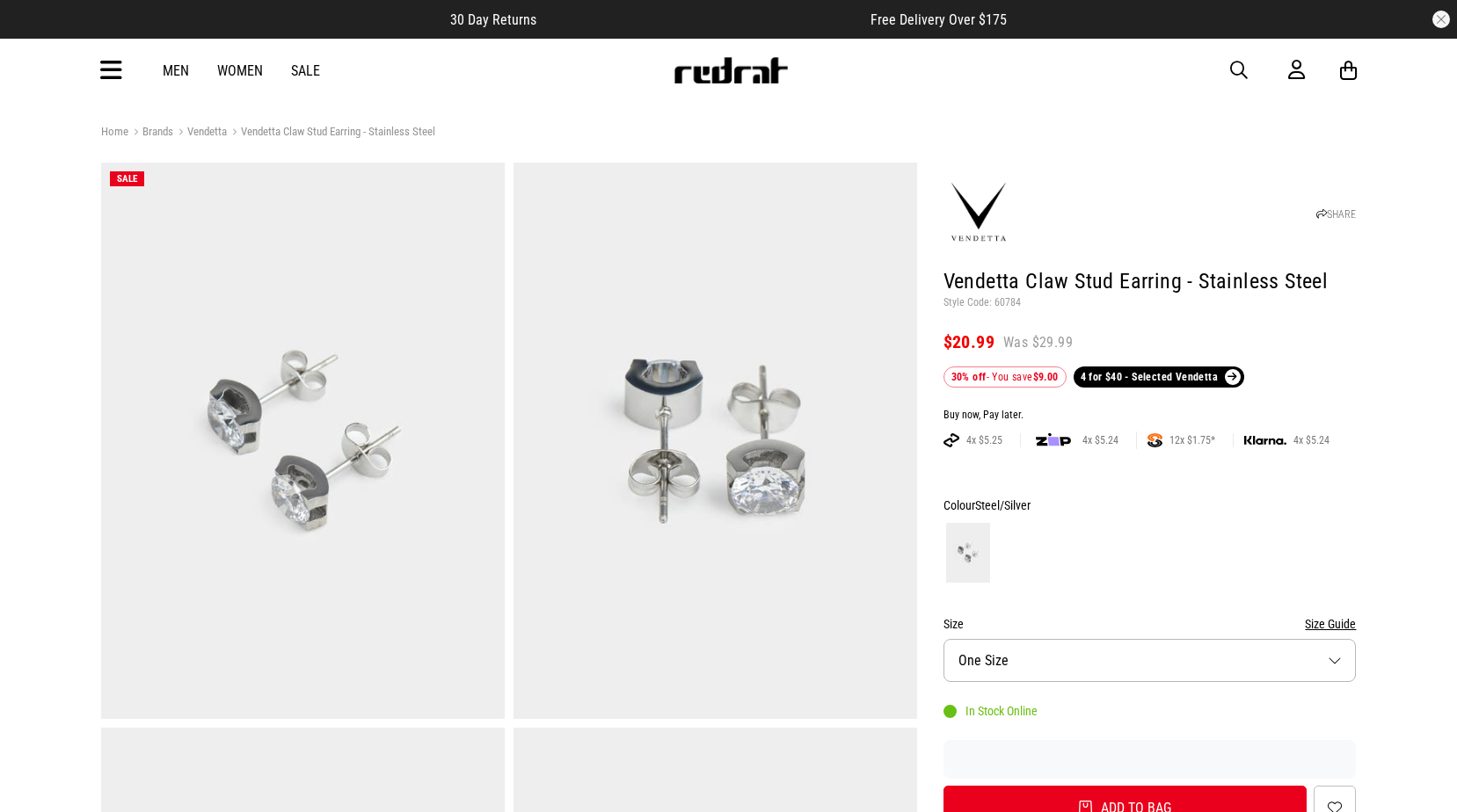
click at [1005, 304] on p "Style Code: 60784" at bounding box center [1149, 303] width 413 height 14
copy p "60784"
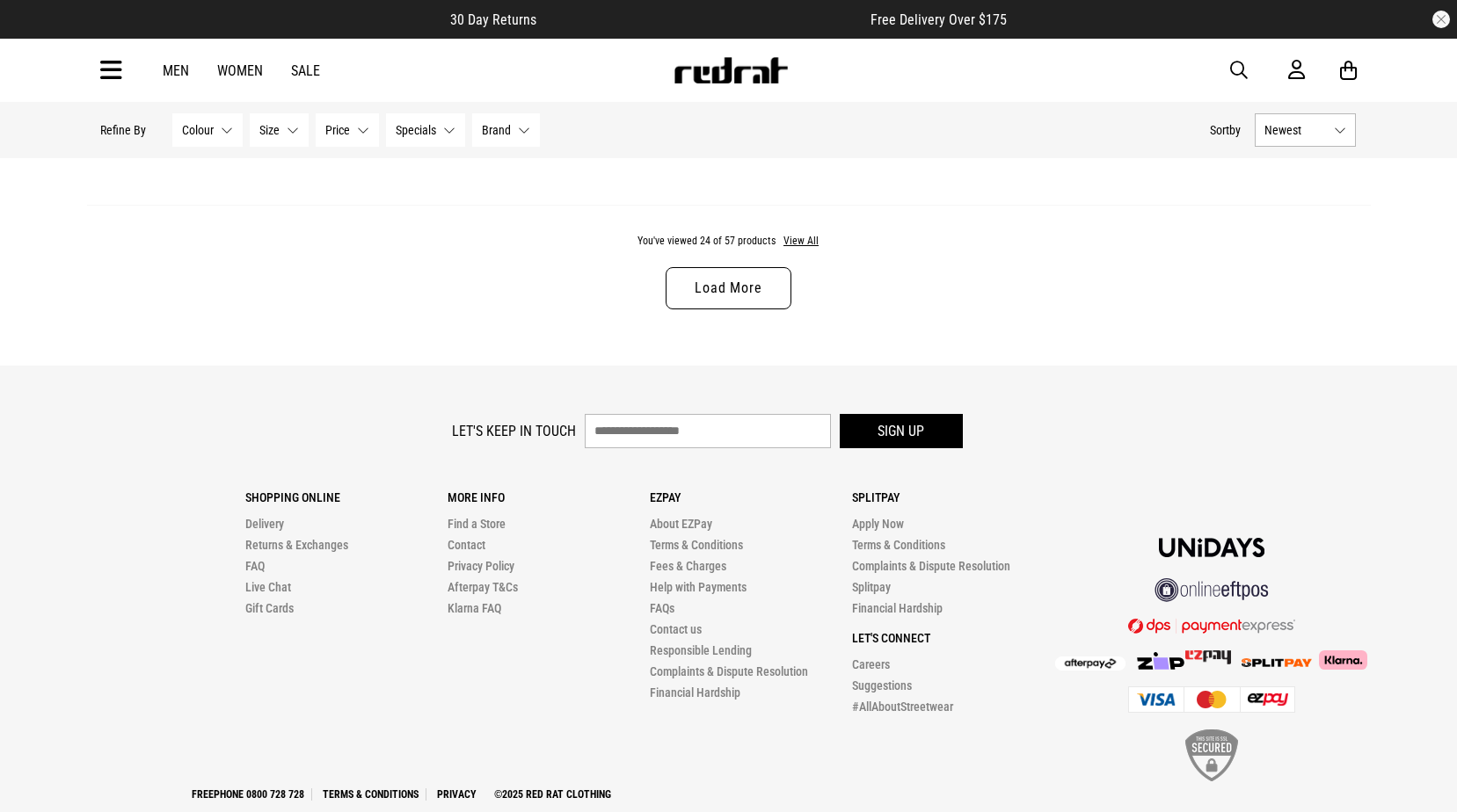
click at [731, 296] on link "Load More" at bounding box center [728, 288] width 125 height 43
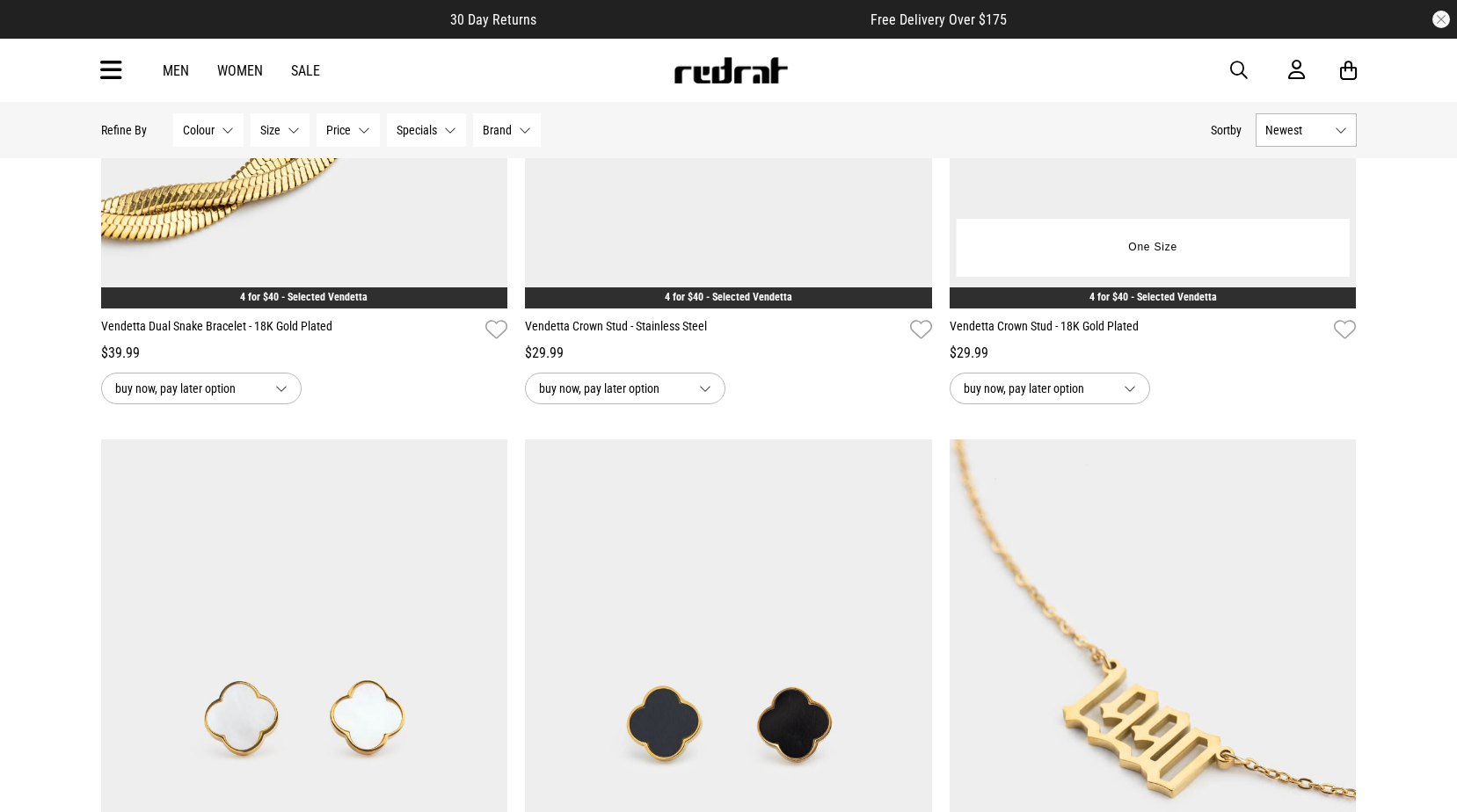
scroll to position [8777, 0]
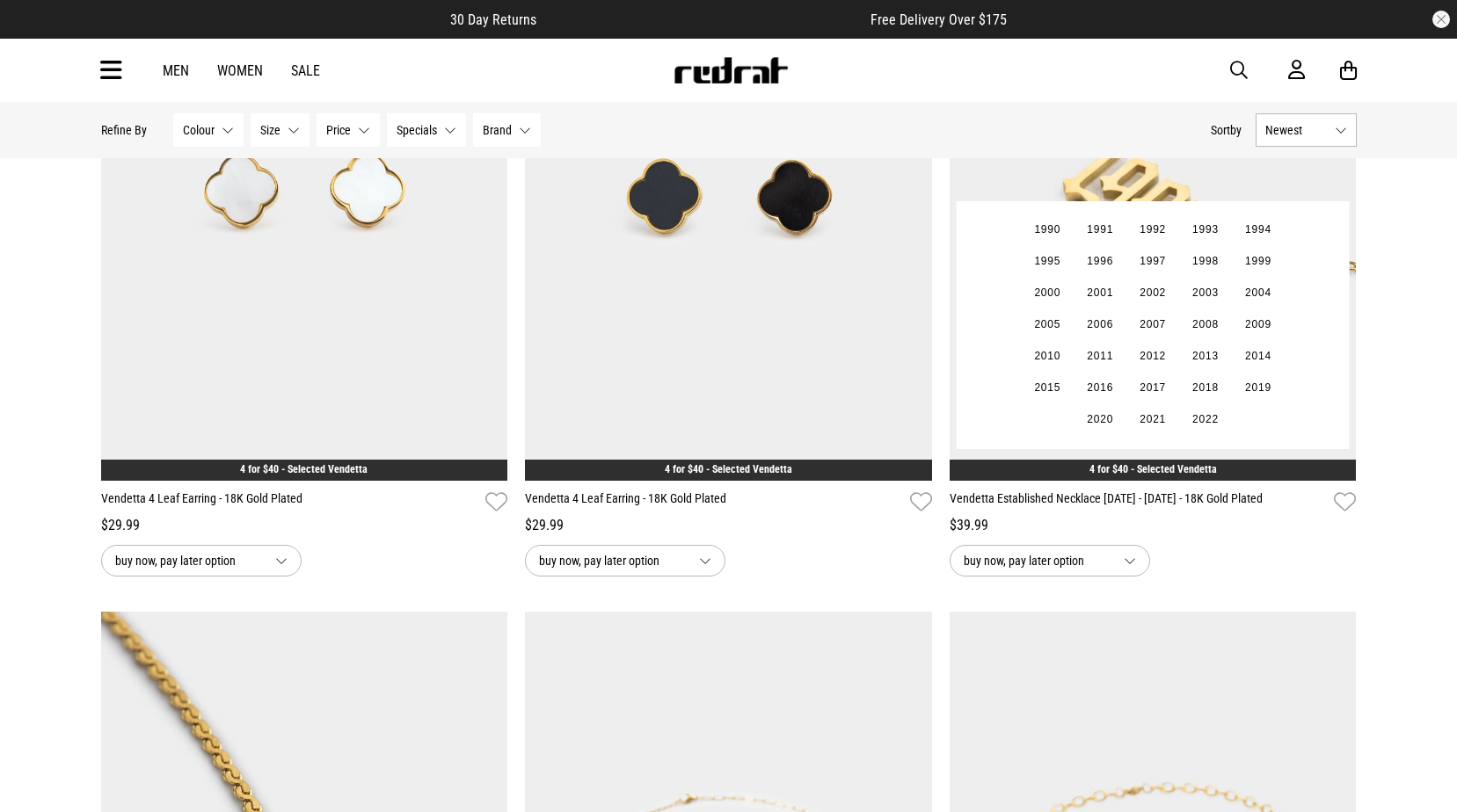
click at [1151, 198] on img at bounding box center [1153, 196] width 407 height 569
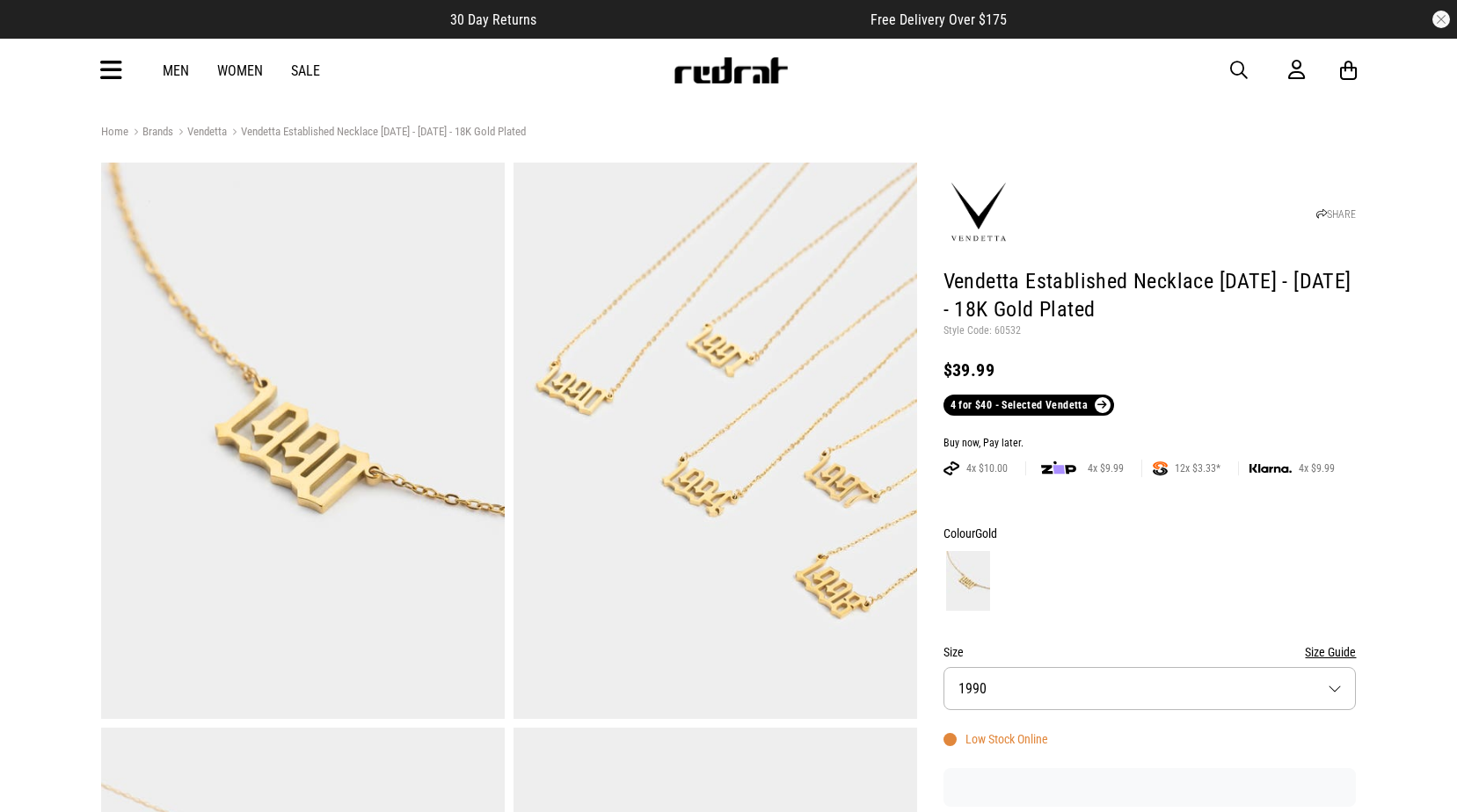
click at [998, 334] on p "Style Code: 60532" at bounding box center [1149, 332] width 413 height 14
copy p "60532"
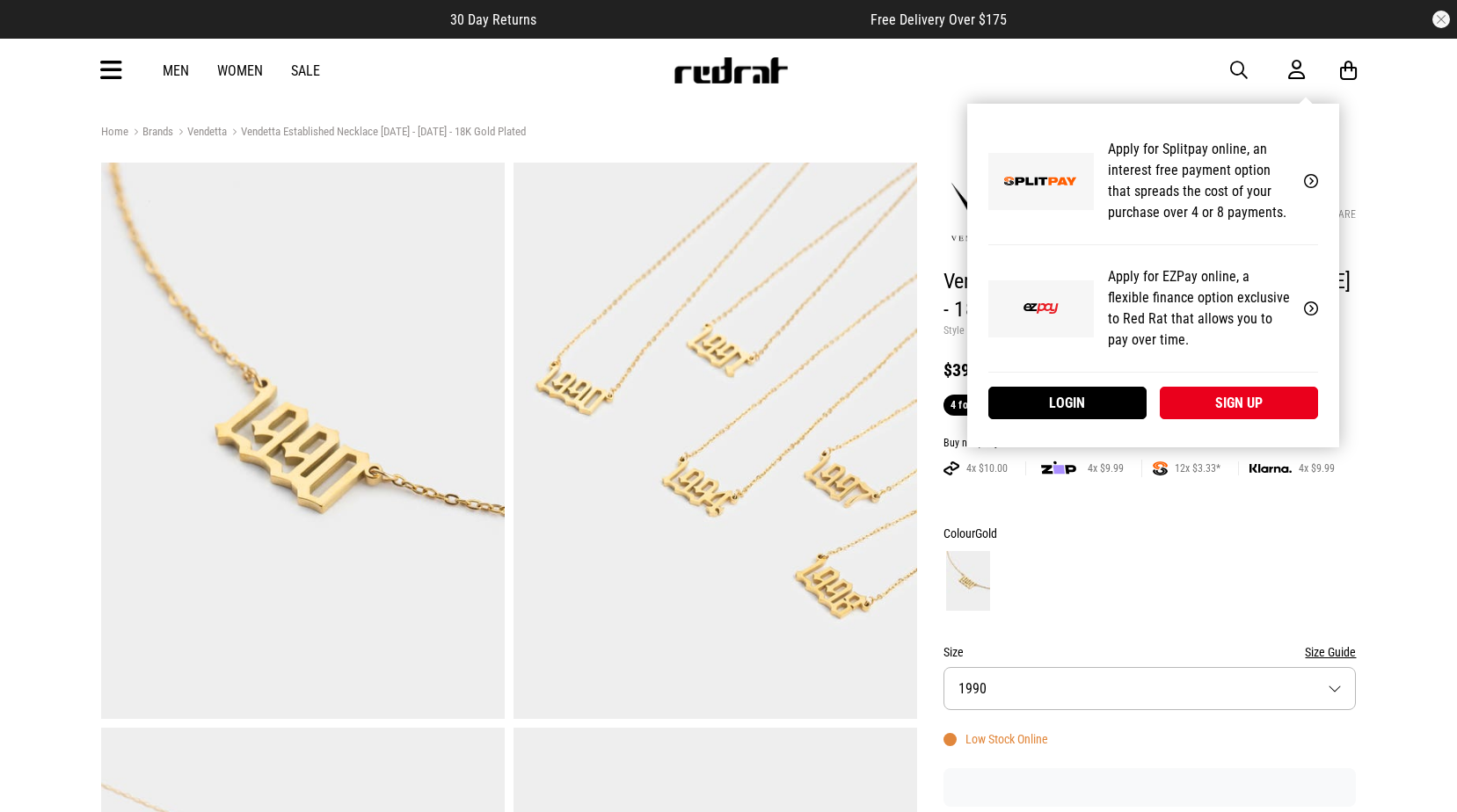
click at [1301, 66] on icon at bounding box center [1296, 69] width 17 height 22
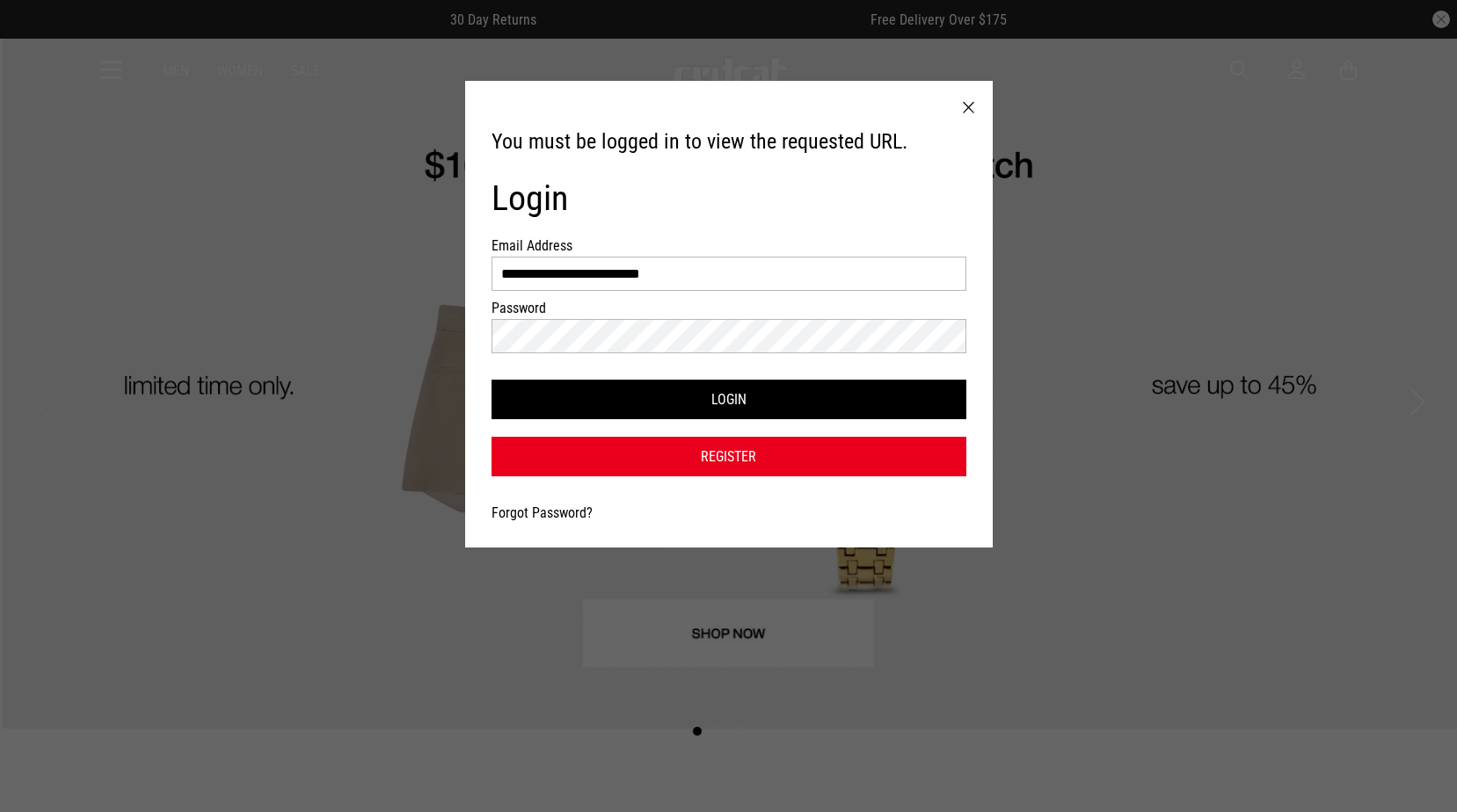
click at [970, 103] on div at bounding box center [968, 108] width 49 height 54
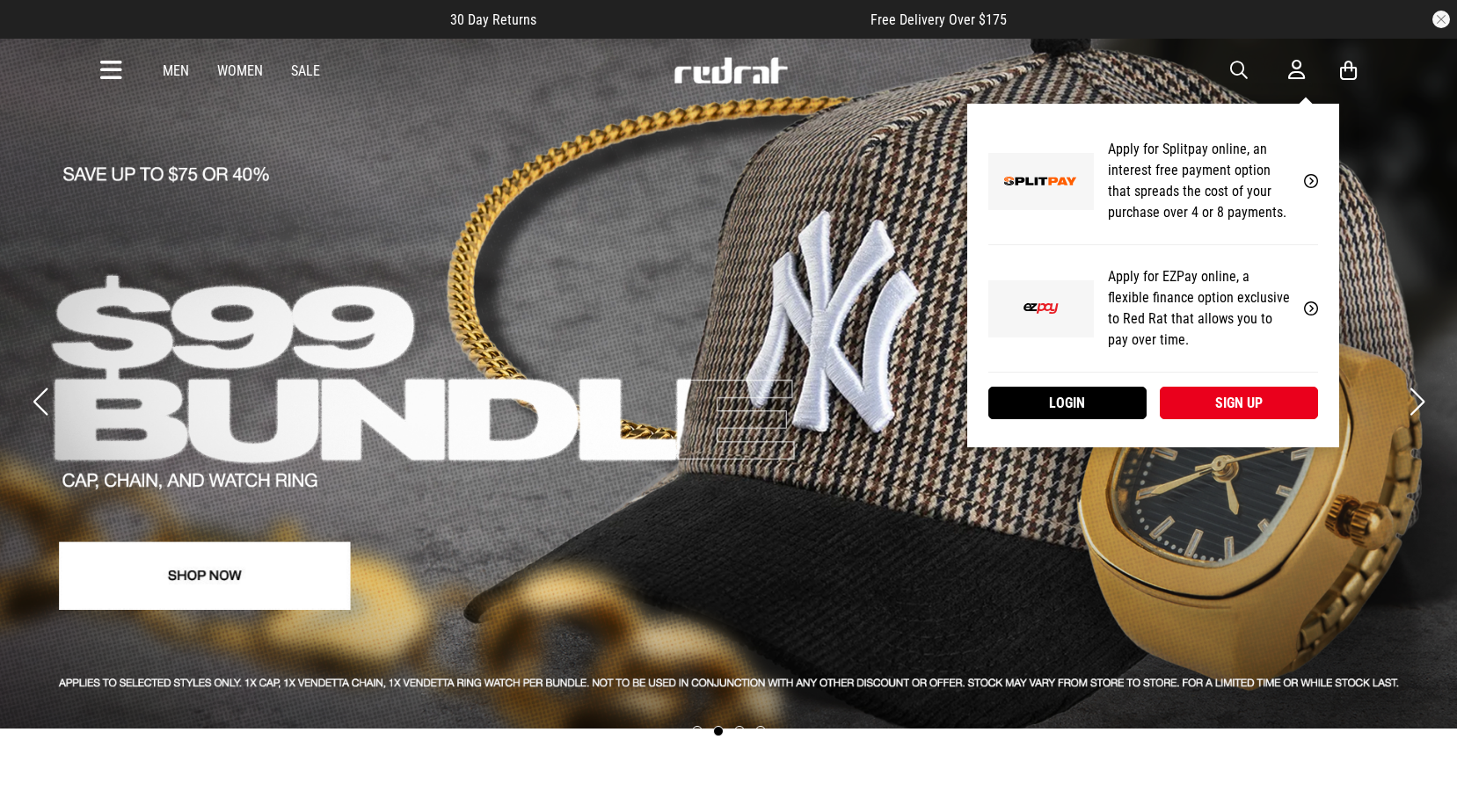
click at [1289, 59] on icon at bounding box center [1296, 69] width 17 height 22
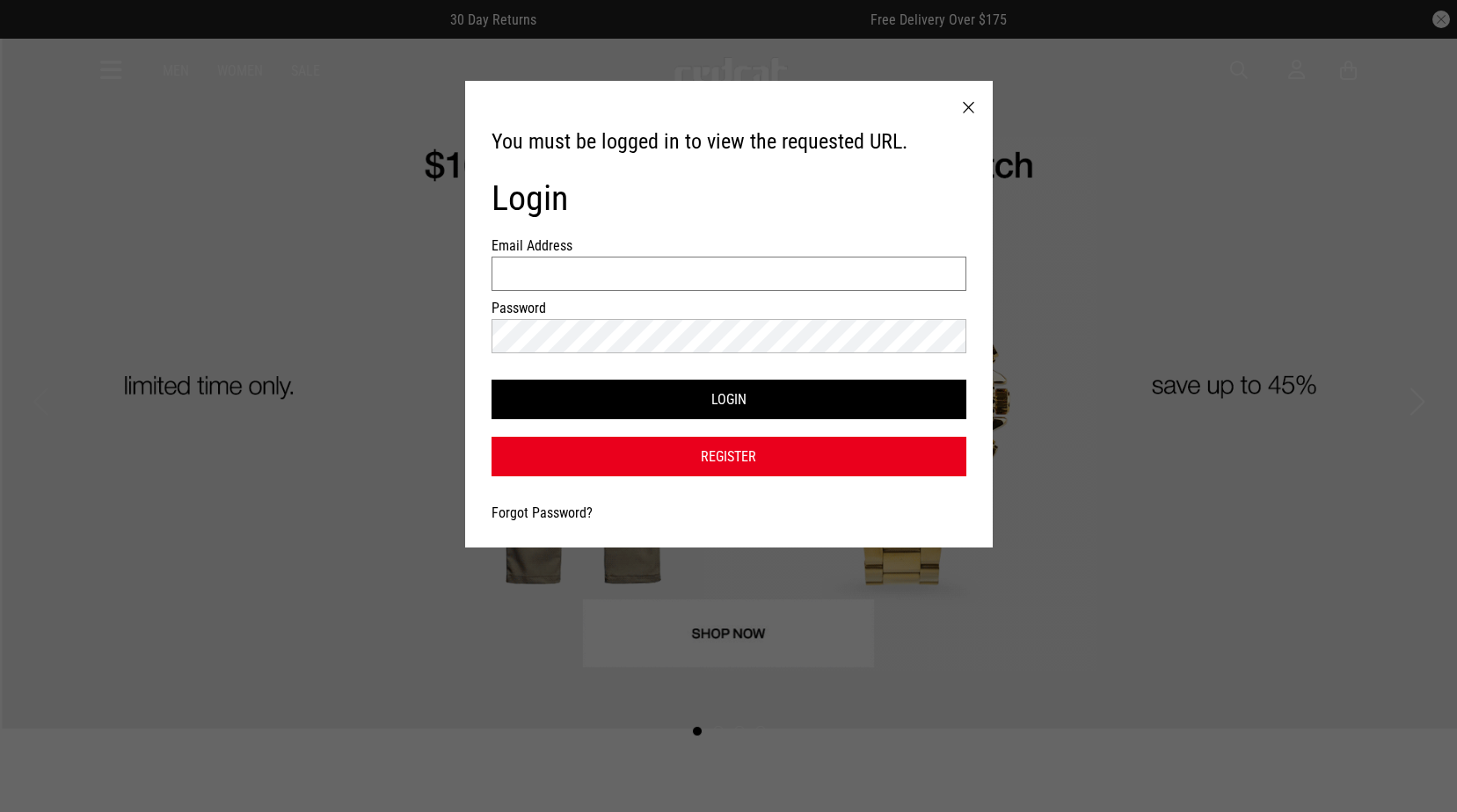
type input "**********"
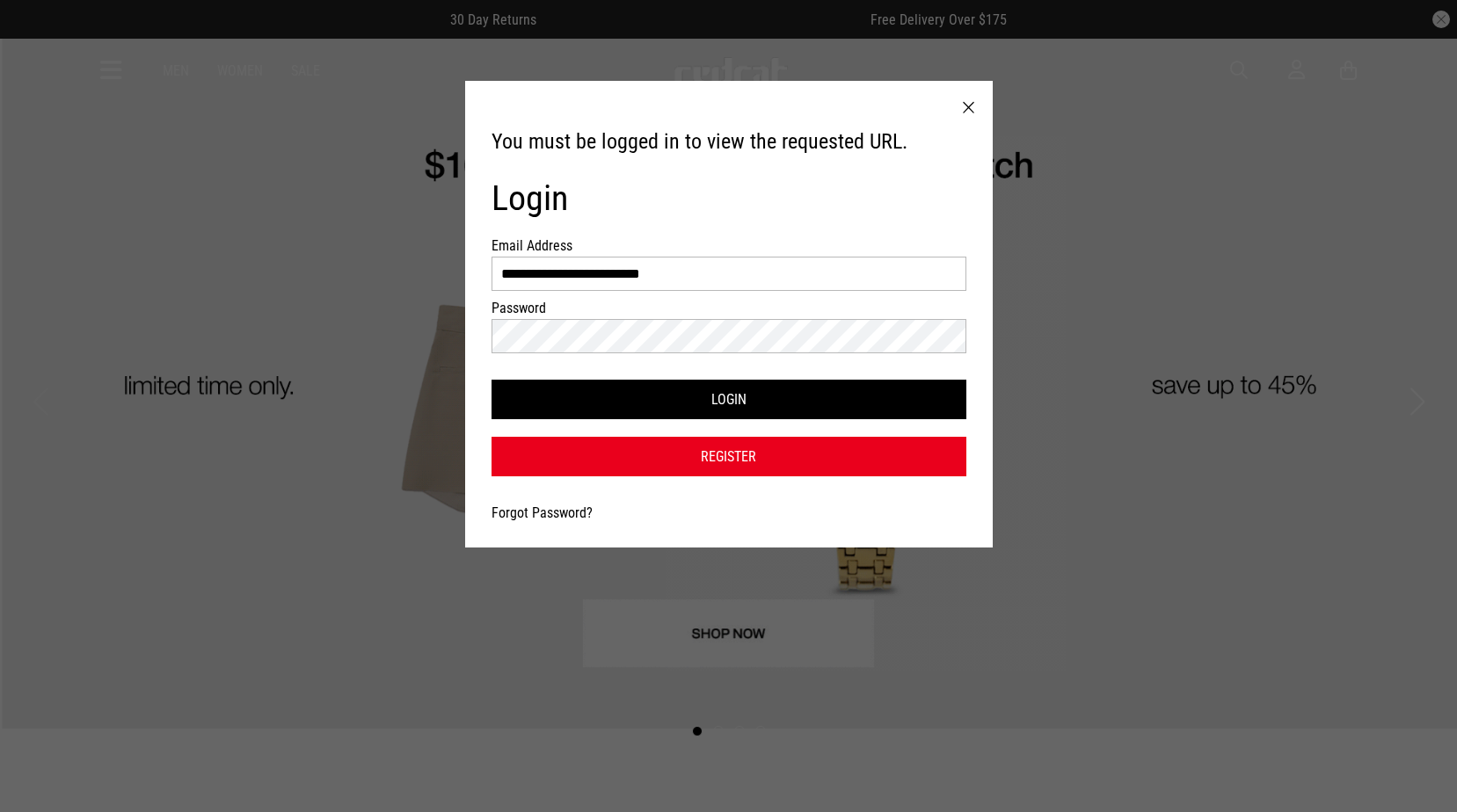
click at [969, 102] on div at bounding box center [968, 108] width 49 height 54
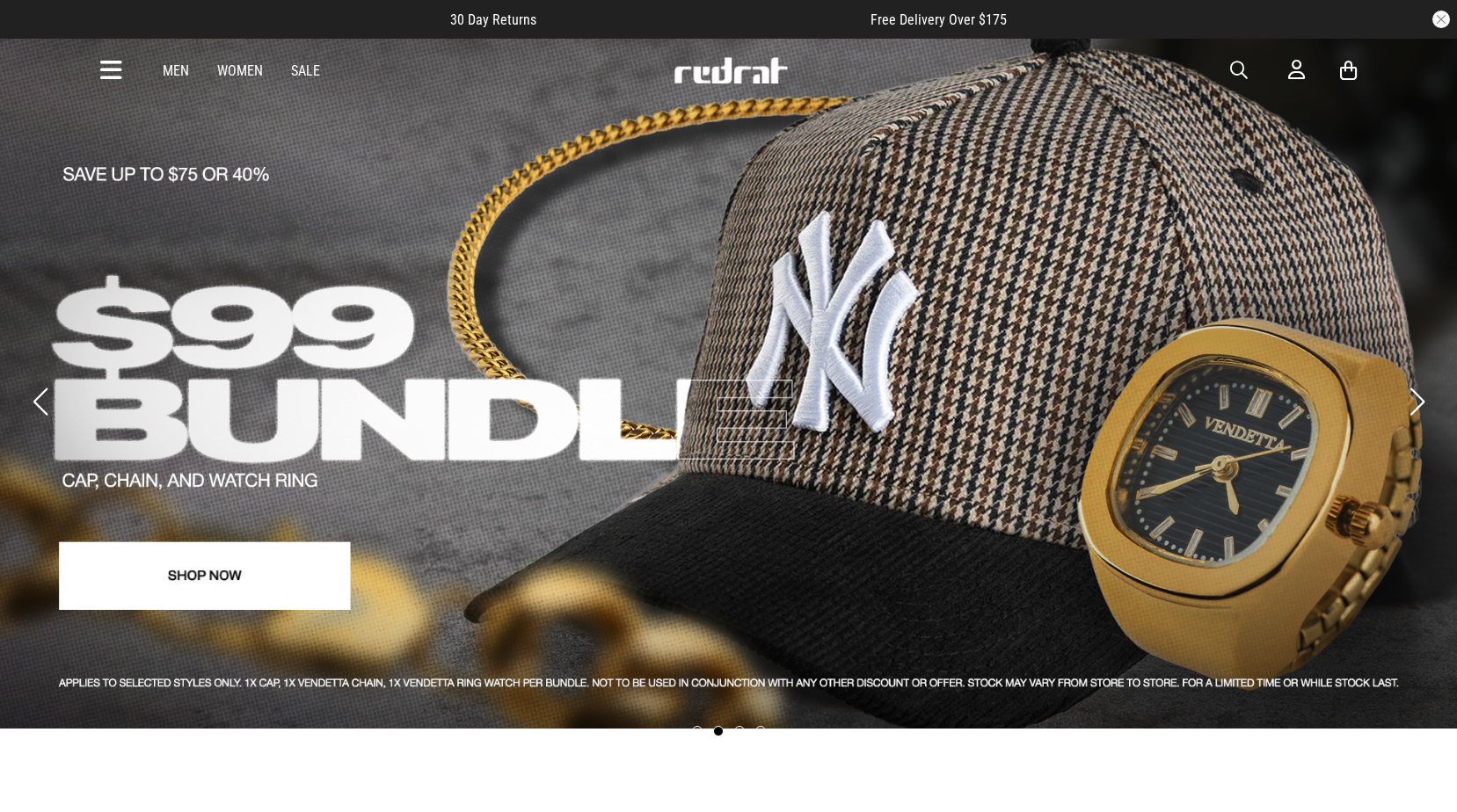
click at [1287, 63] on div "Men Women Sale Sign in New Back Footwear Back Mens Back Womens Back Youth & Kid…" at bounding box center [729, 70] width 1284 height 63
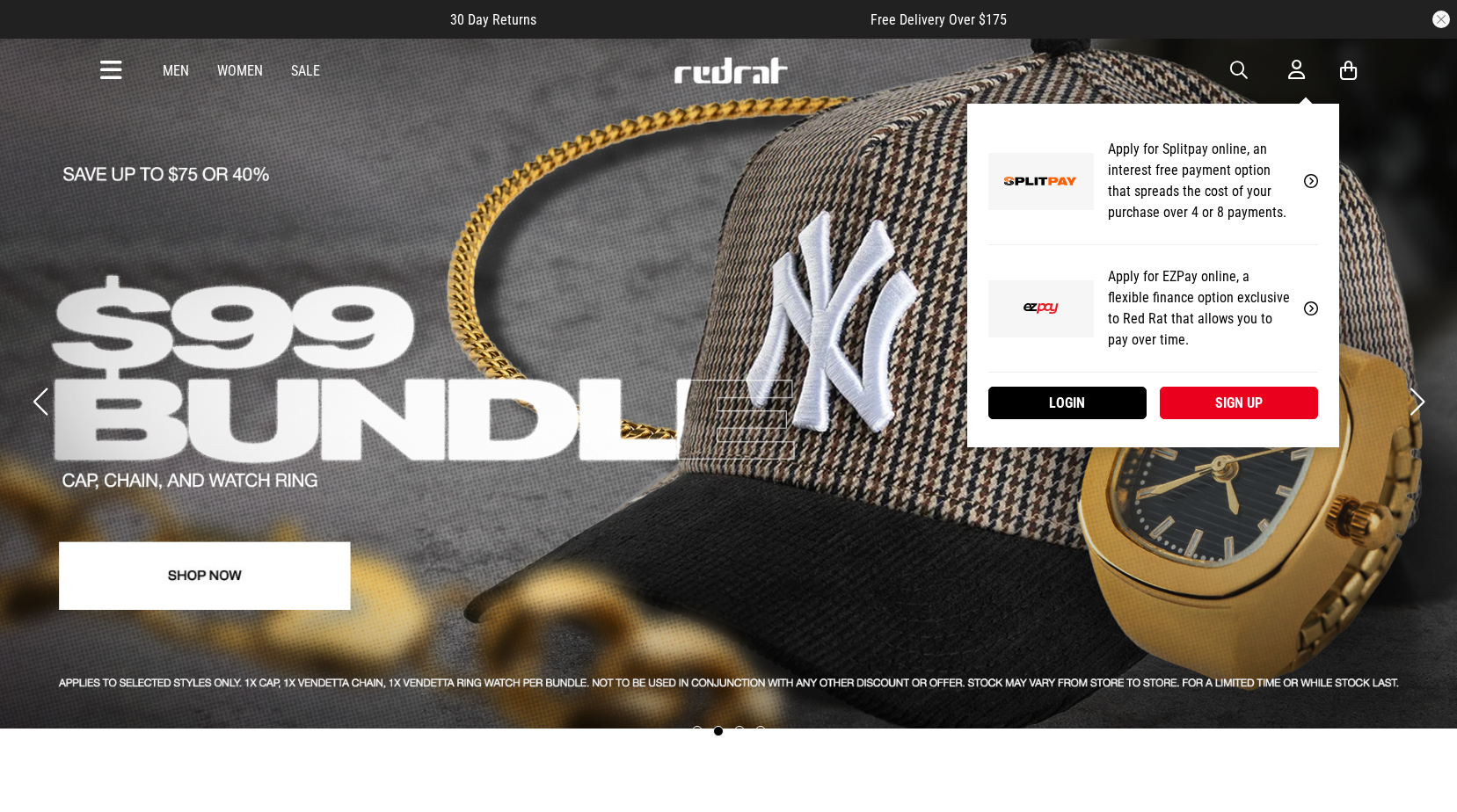
click at [1298, 69] on icon at bounding box center [1296, 69] width 17 height 22
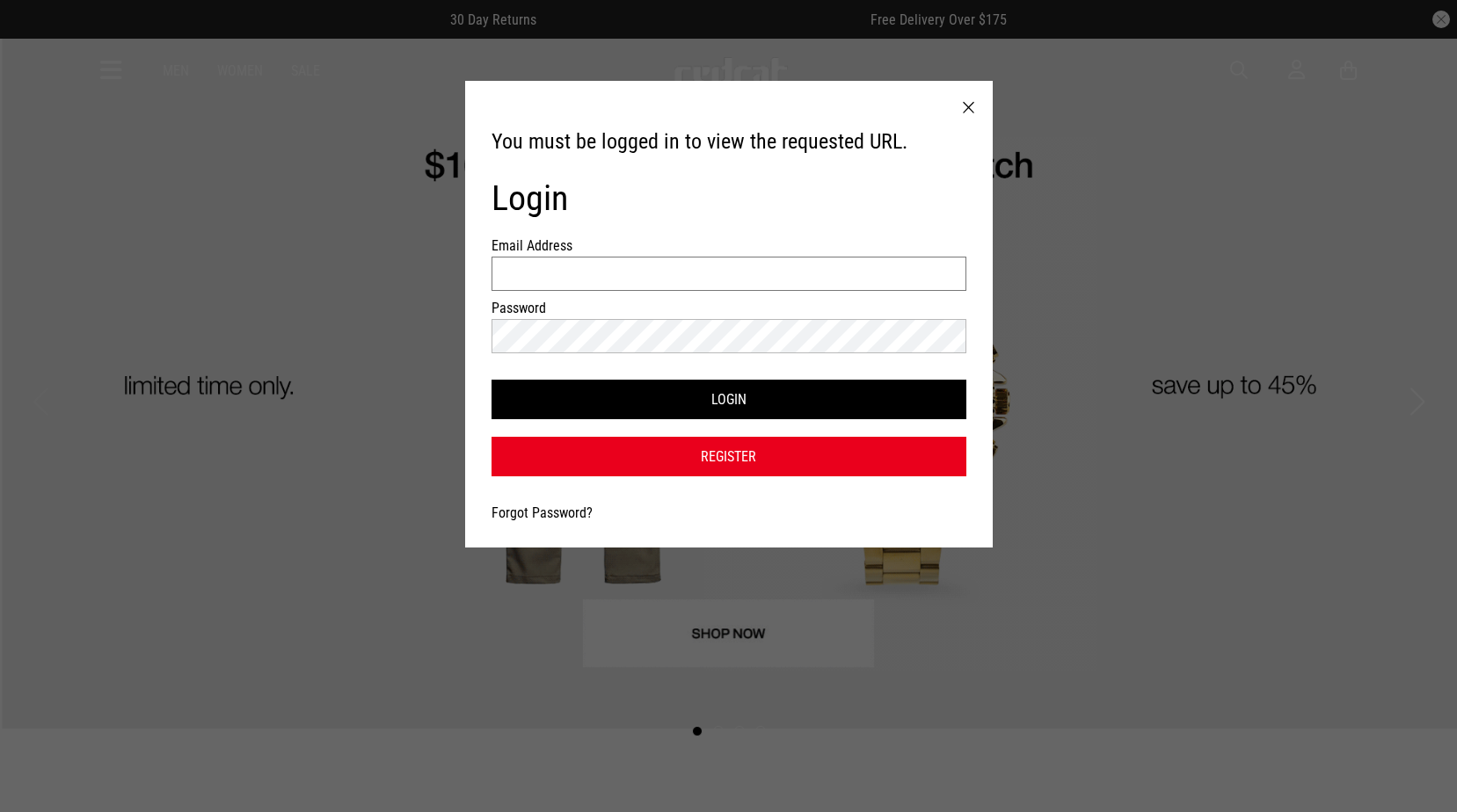
type input "**********"
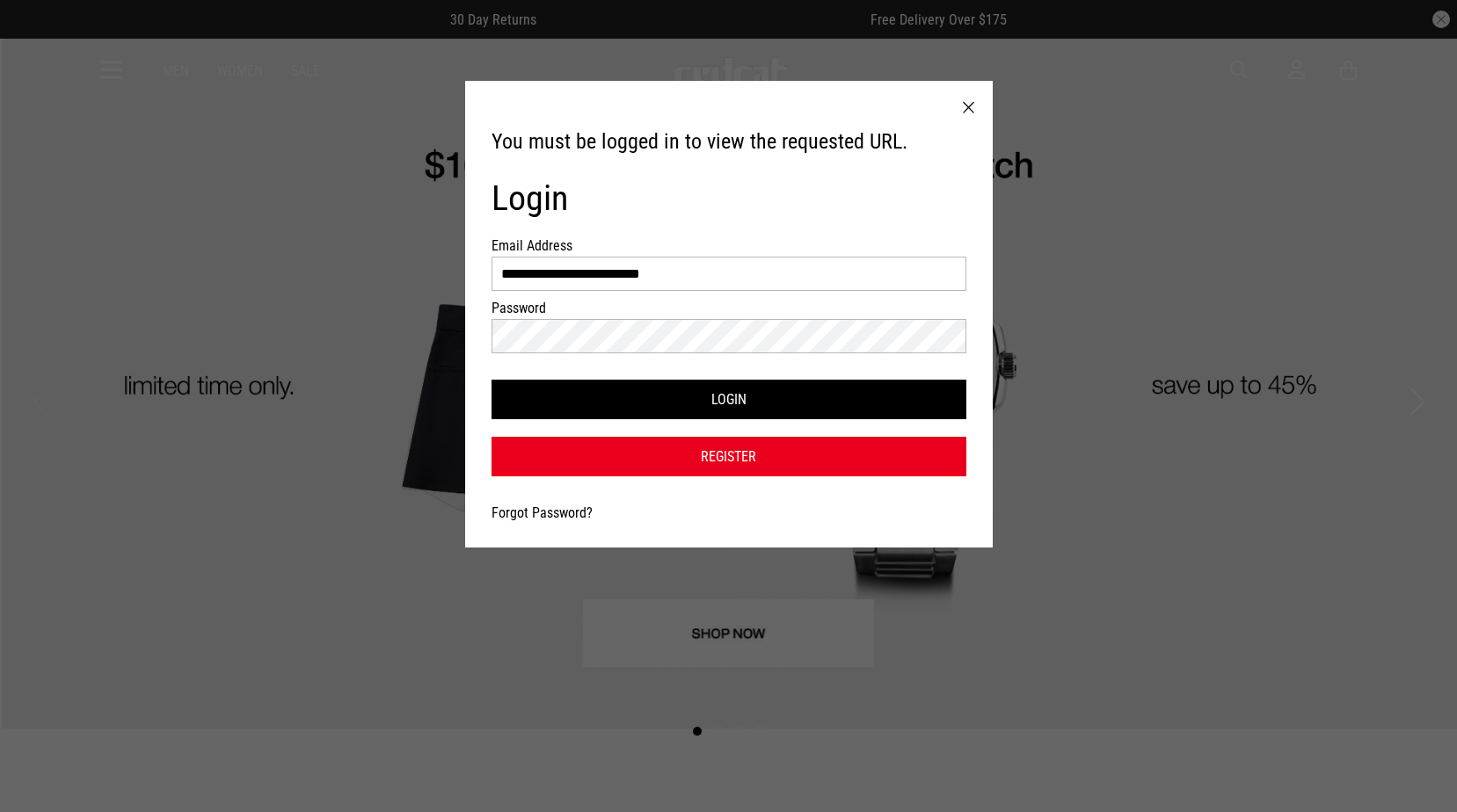
click at [566, 504] on div "**********" at bounding box center [729, 314] width 528 height 466
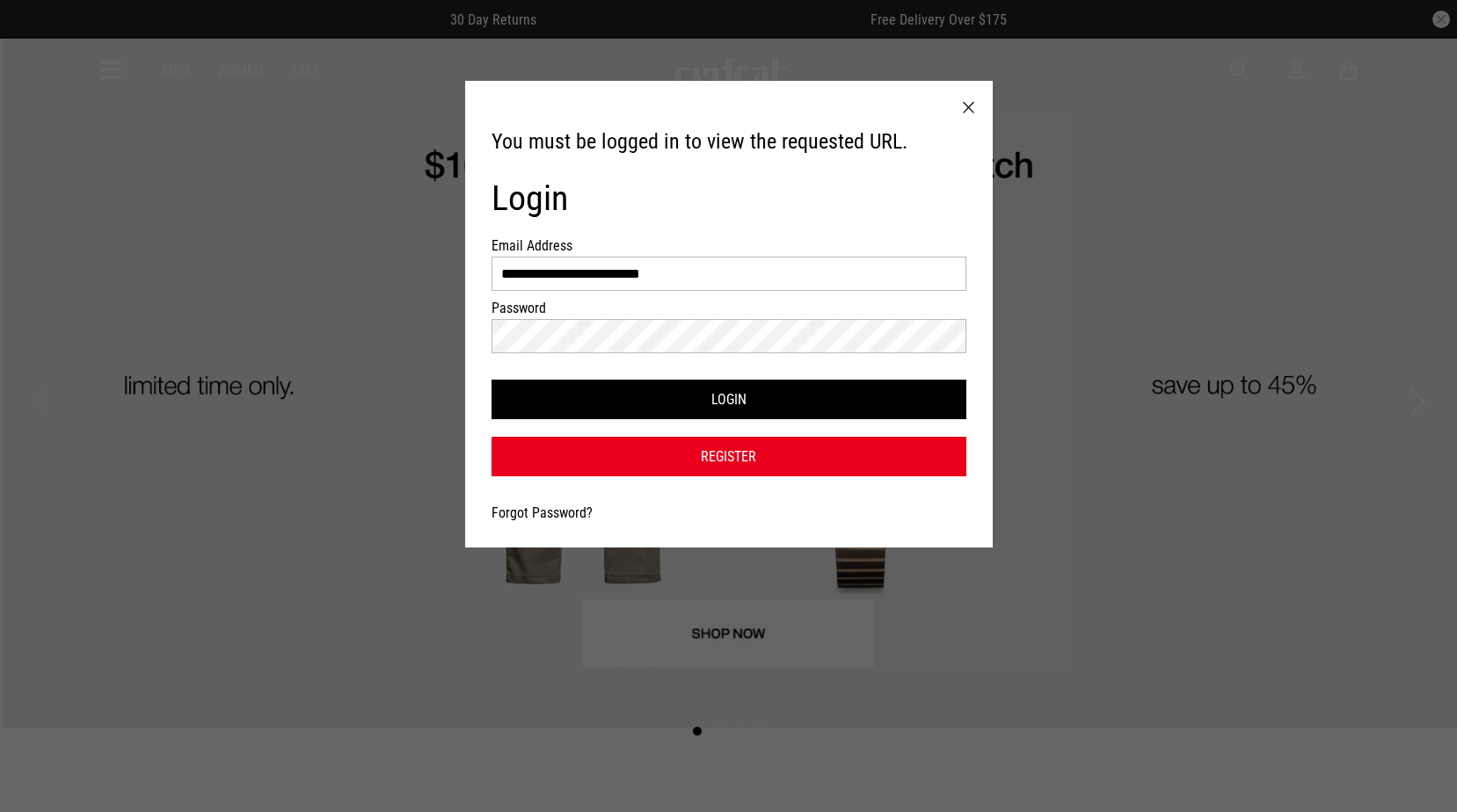
click at [560, 508] on link "Forgot Password?" at bounding box center [542, 512] width 101 height 17
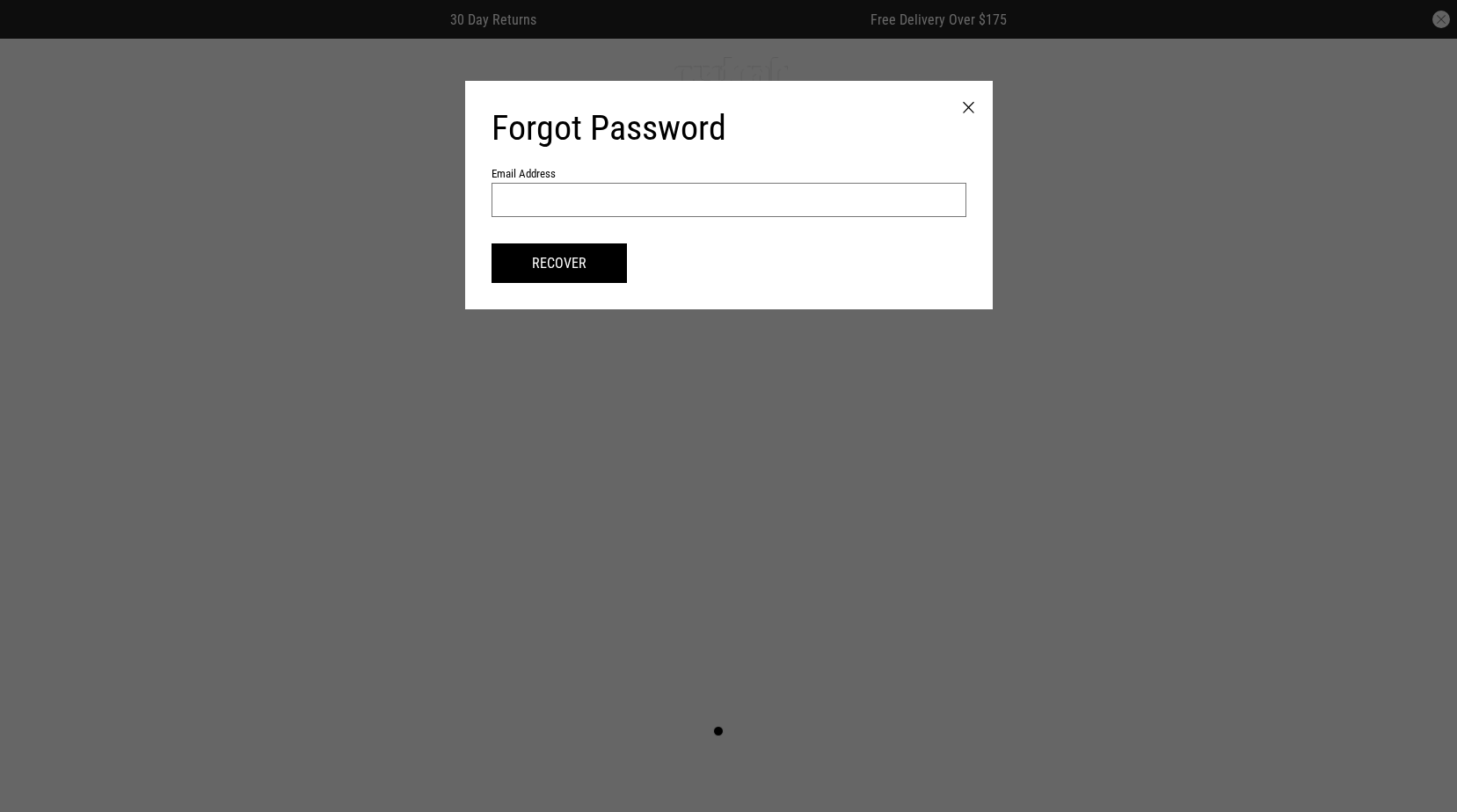
click at [710, 210] on input "text" at bounding box center [728, 200] width 474 height 35
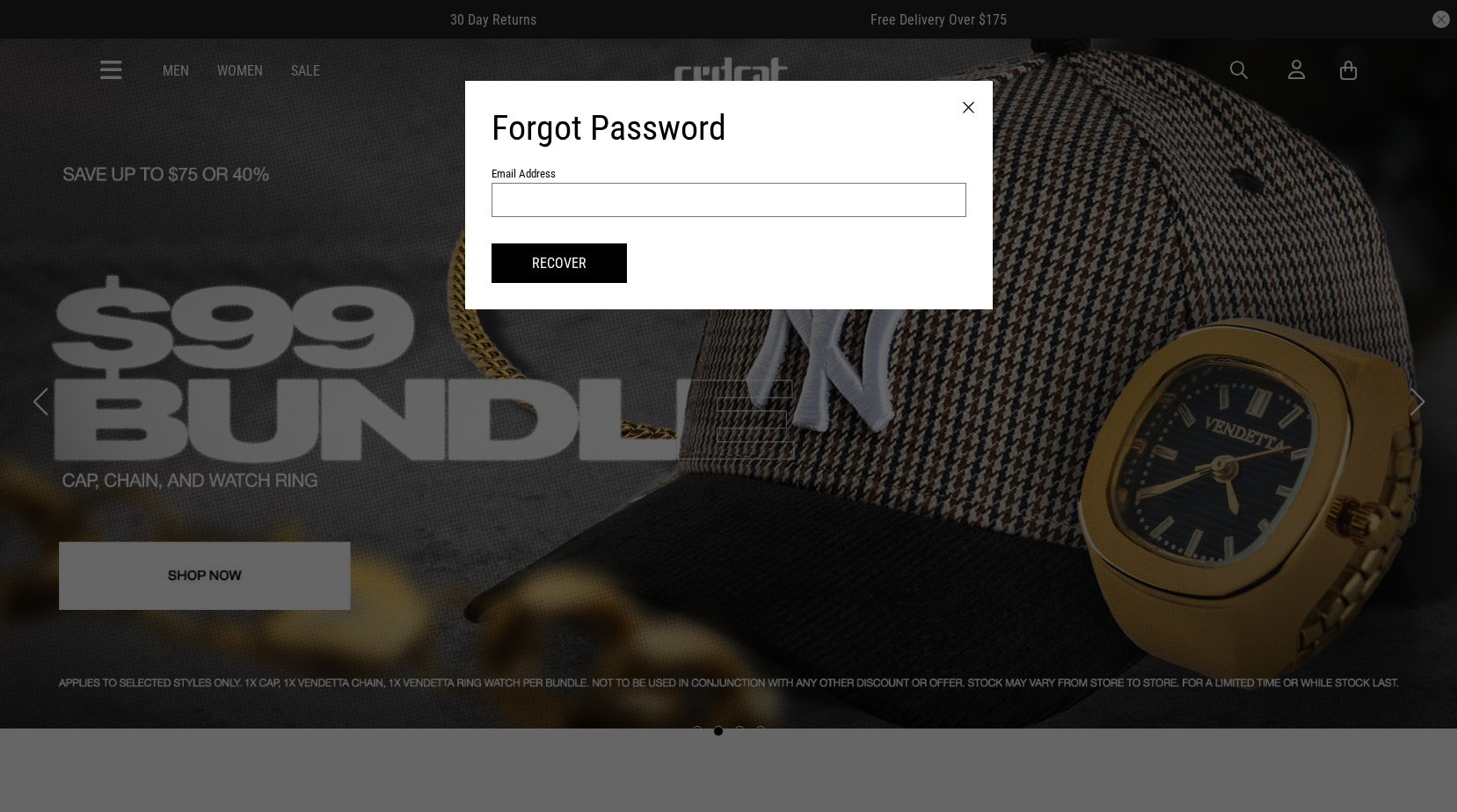
click at [739, 211] on input "text" at bounding box center [728, 200] width 474 height 35
paste input "**********"
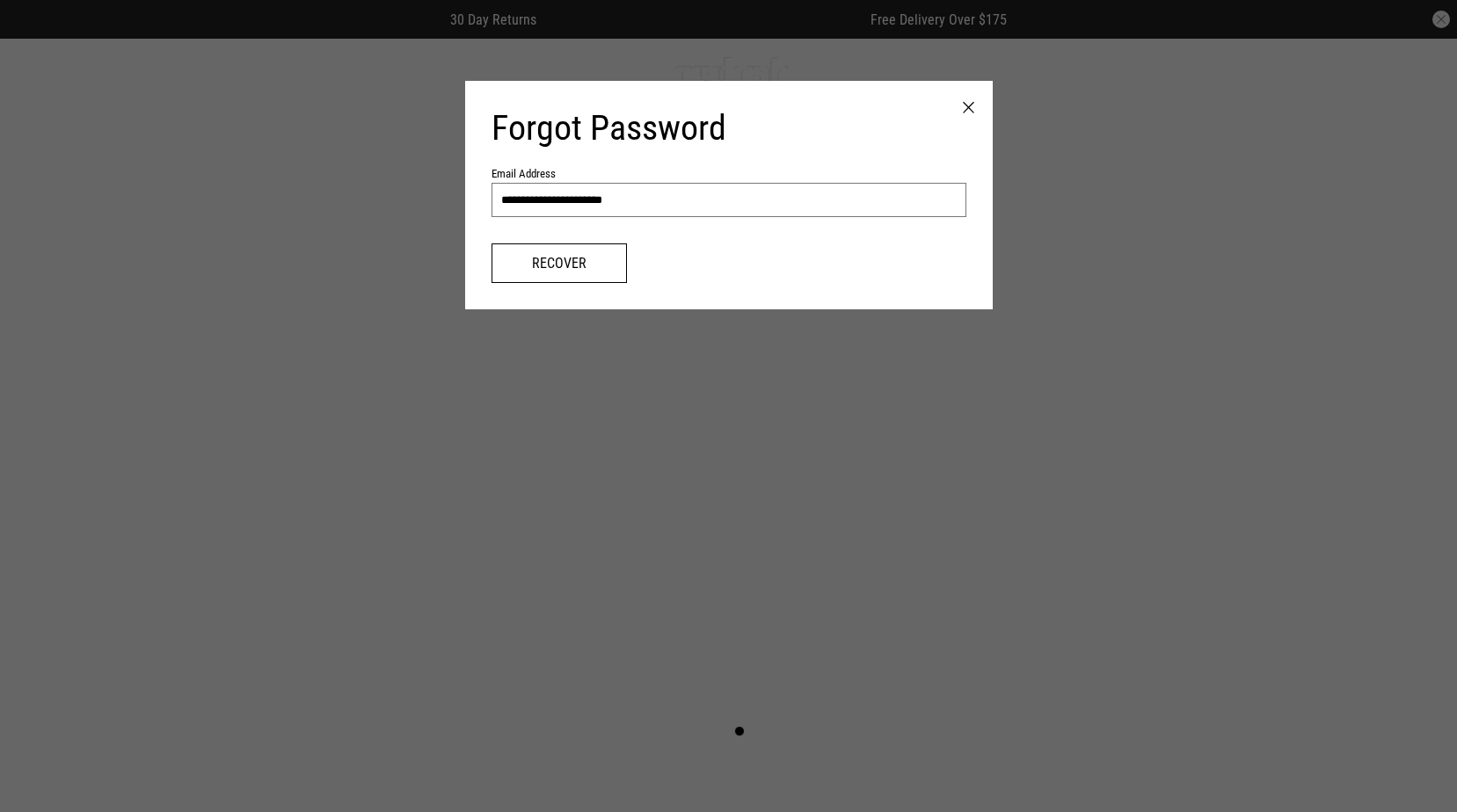
type input "**********"
click at [574, 260] on button "Recover" at bounding box center [559, 263] width 136 height 40
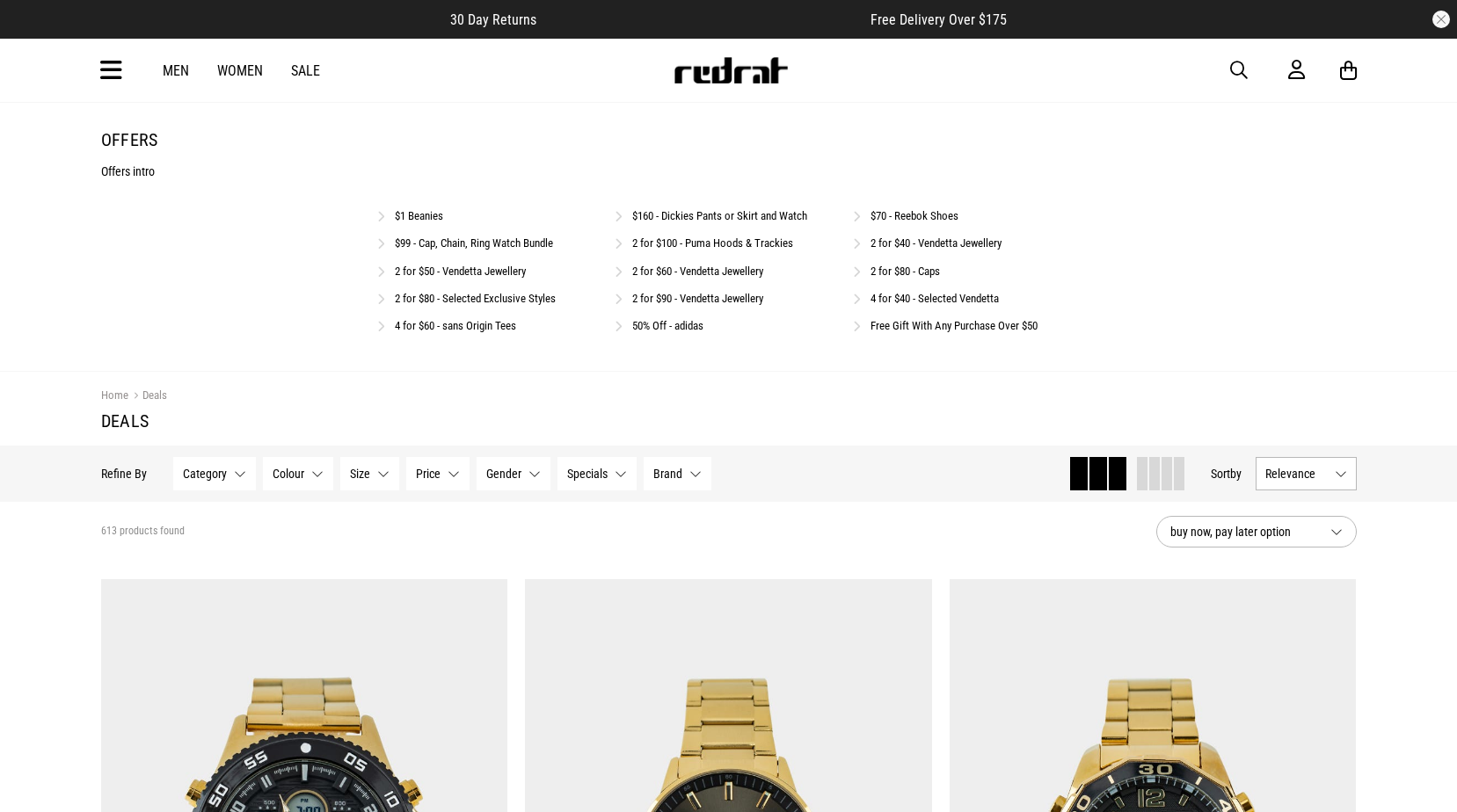
click at [934, 301] on link "4 for $40 - Selected Vendetta" at bounding box center [935, 298] width 129 height 13
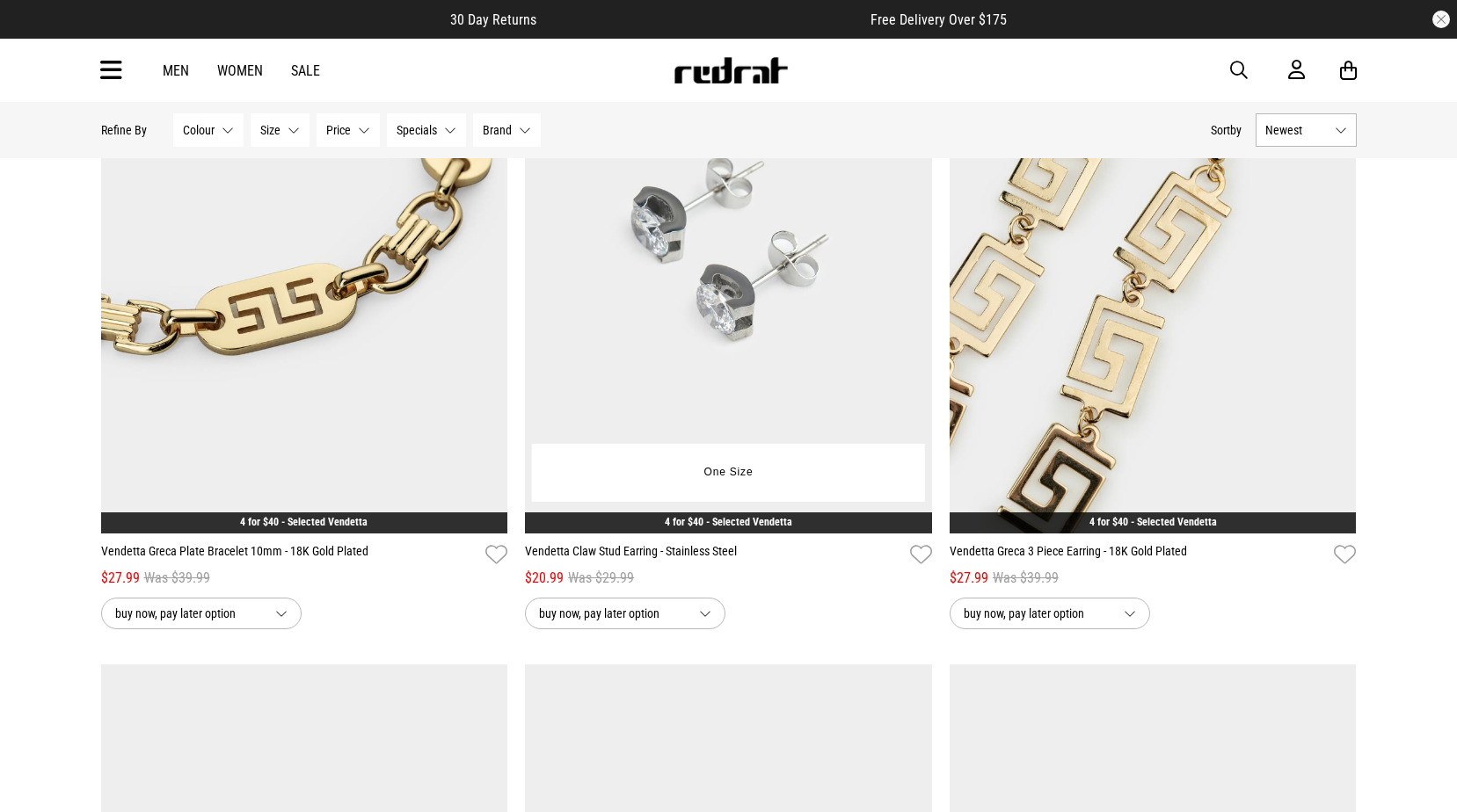
scroll to position [3780, 0]
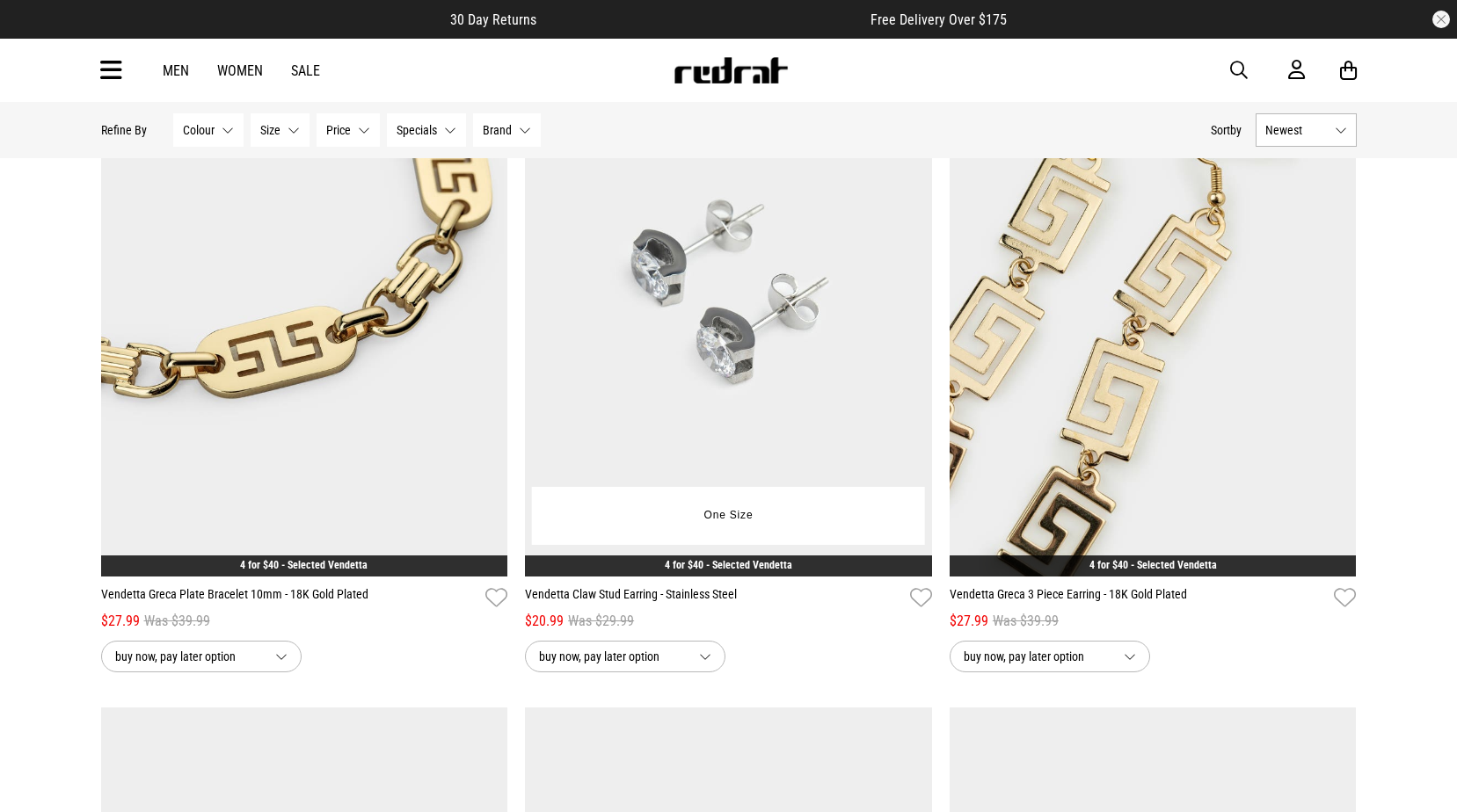
click at [690, 266] on img at bounding box center [728, 292] width 407 height 569
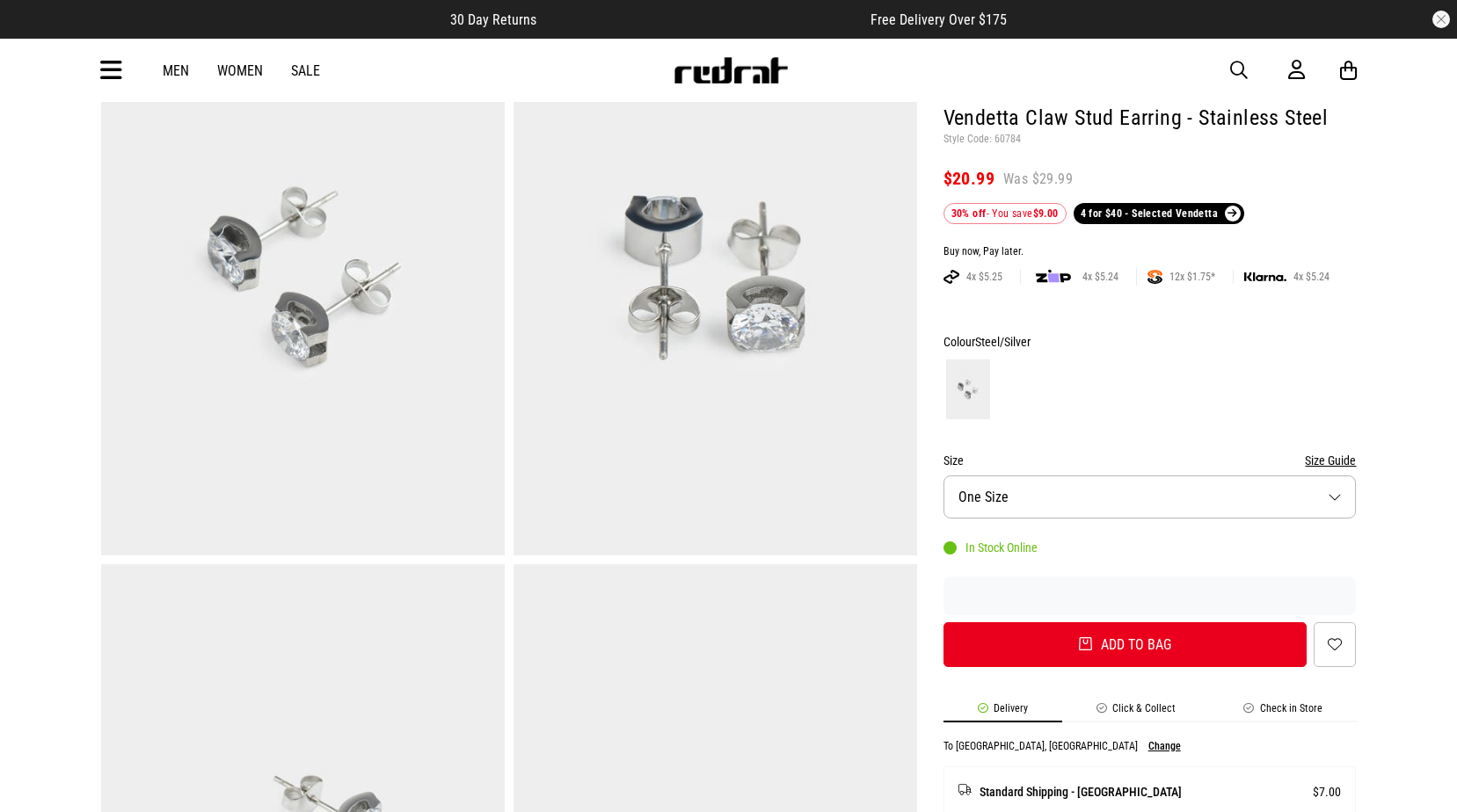
scroll to position [176, 0]
